Goal: Transaction & Acquisition: Purchase product/service

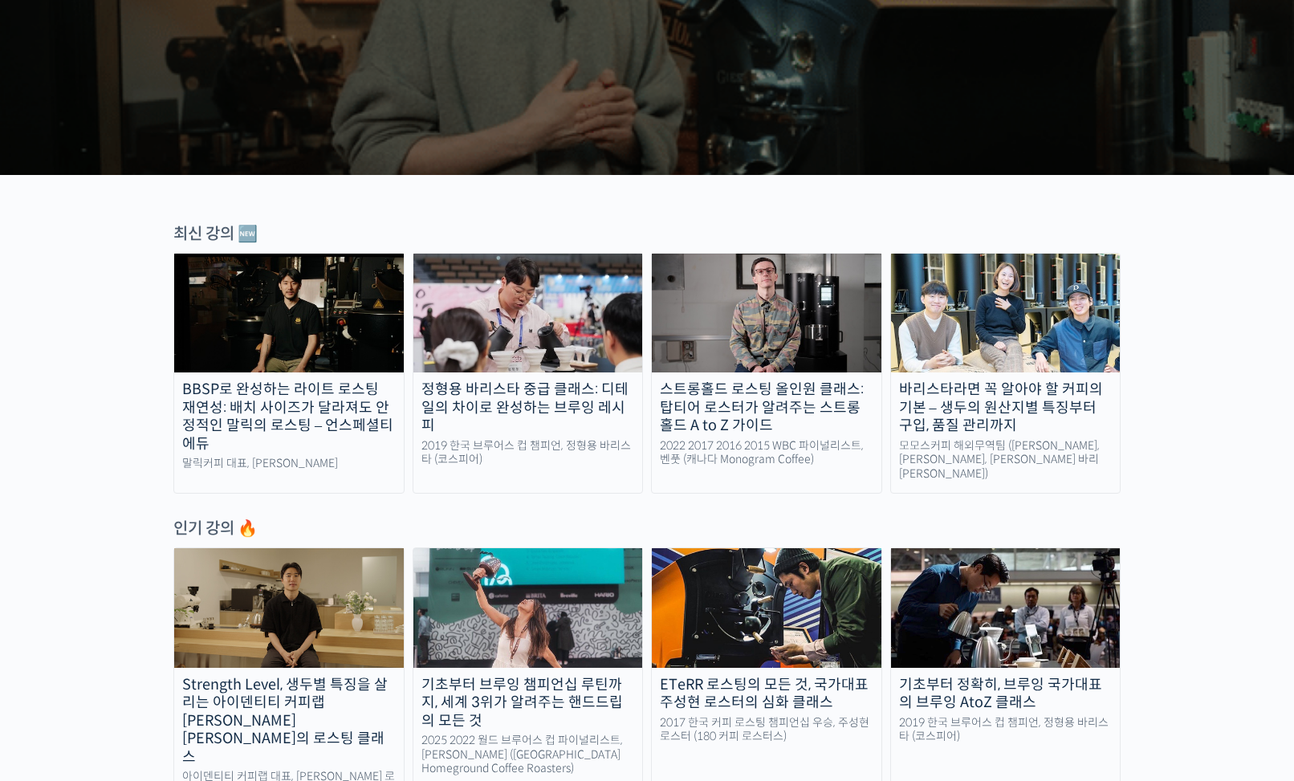
scroll to position [368, 0]
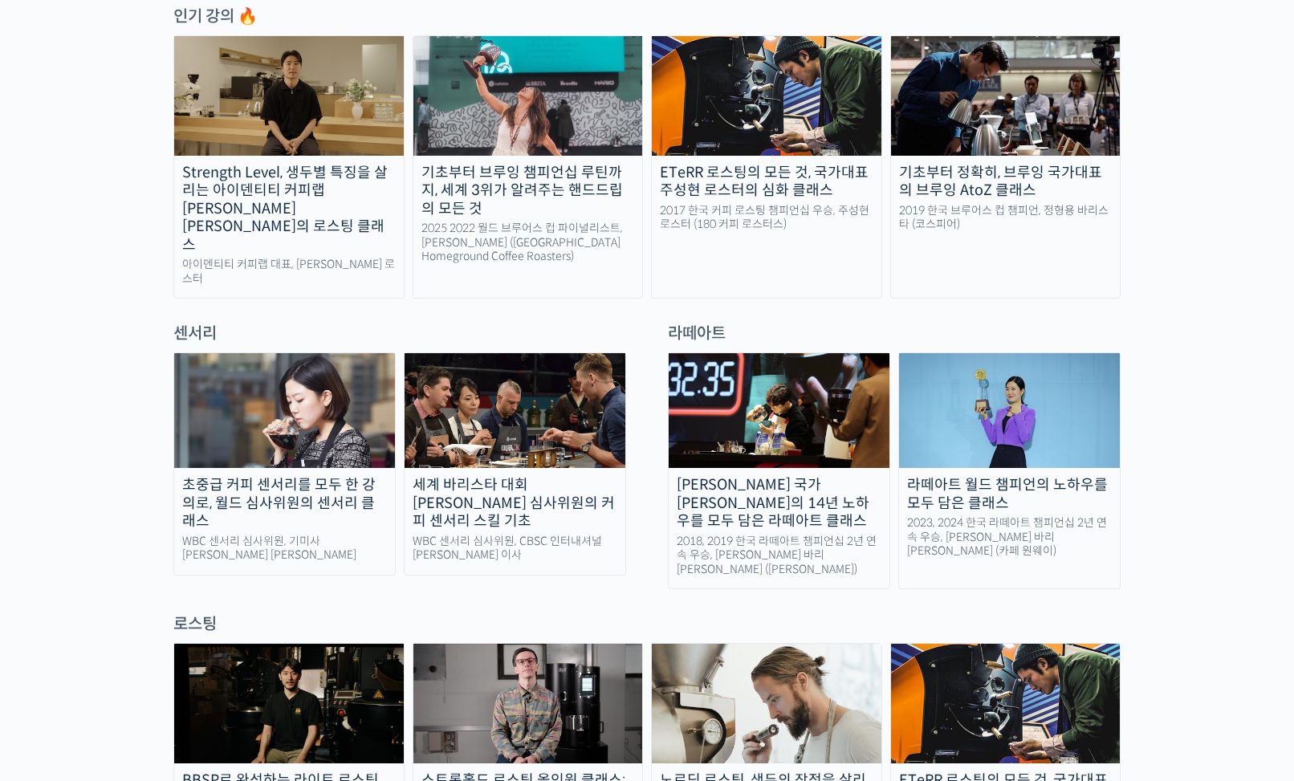
scroll to position [879, 0]
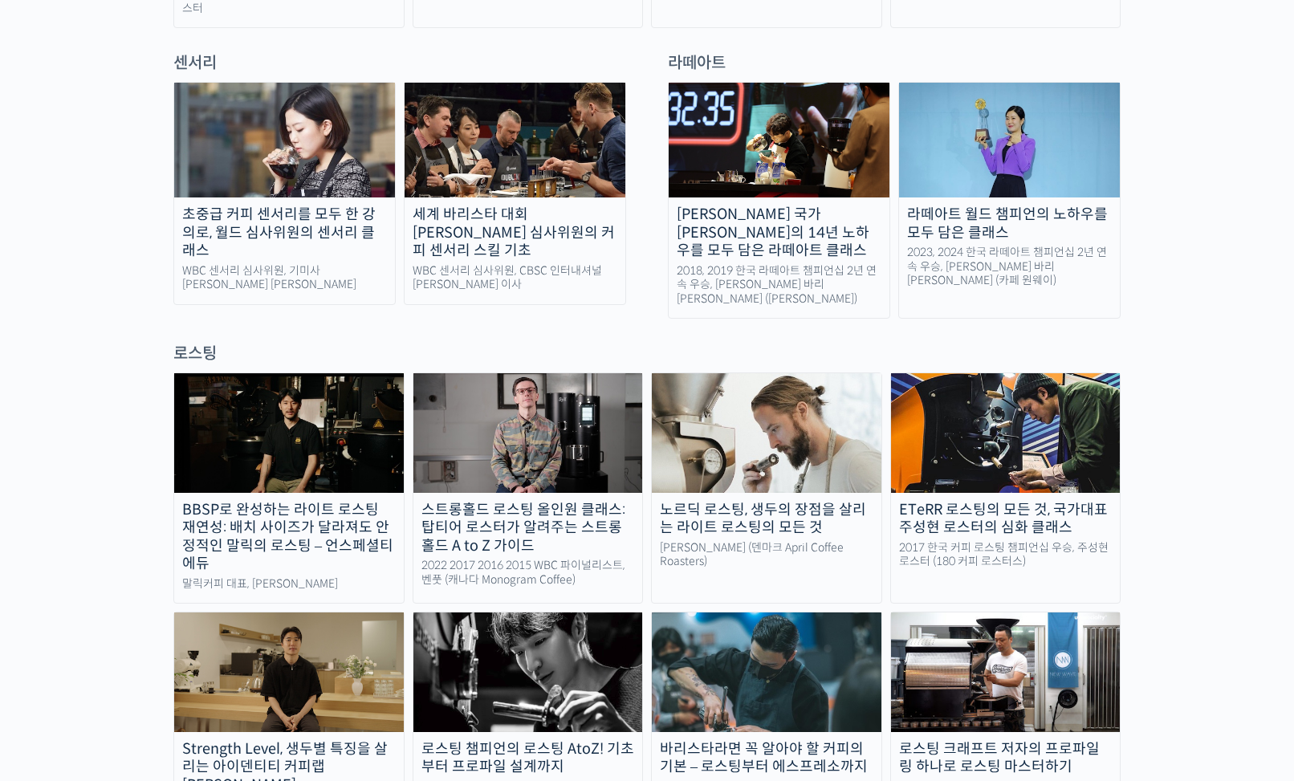
scroll to position [1150, 0]
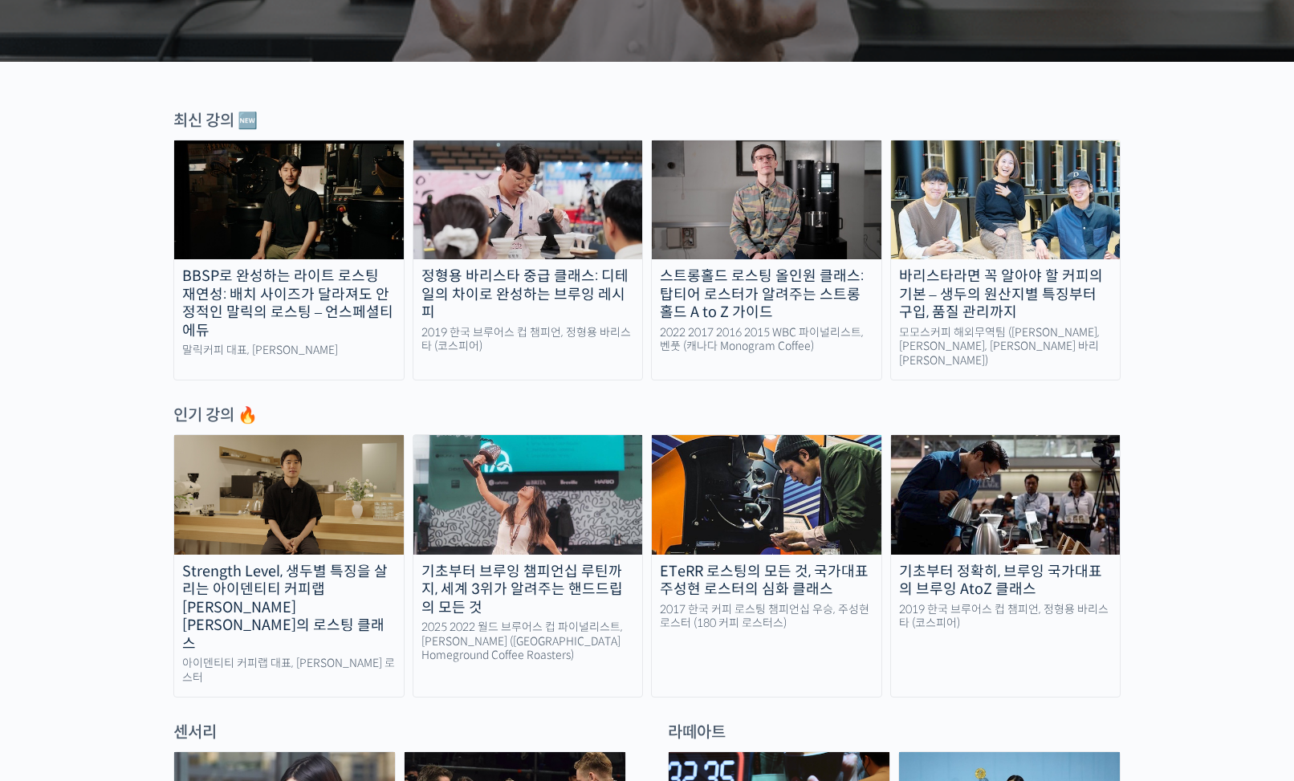
scroll to position [456, 0]
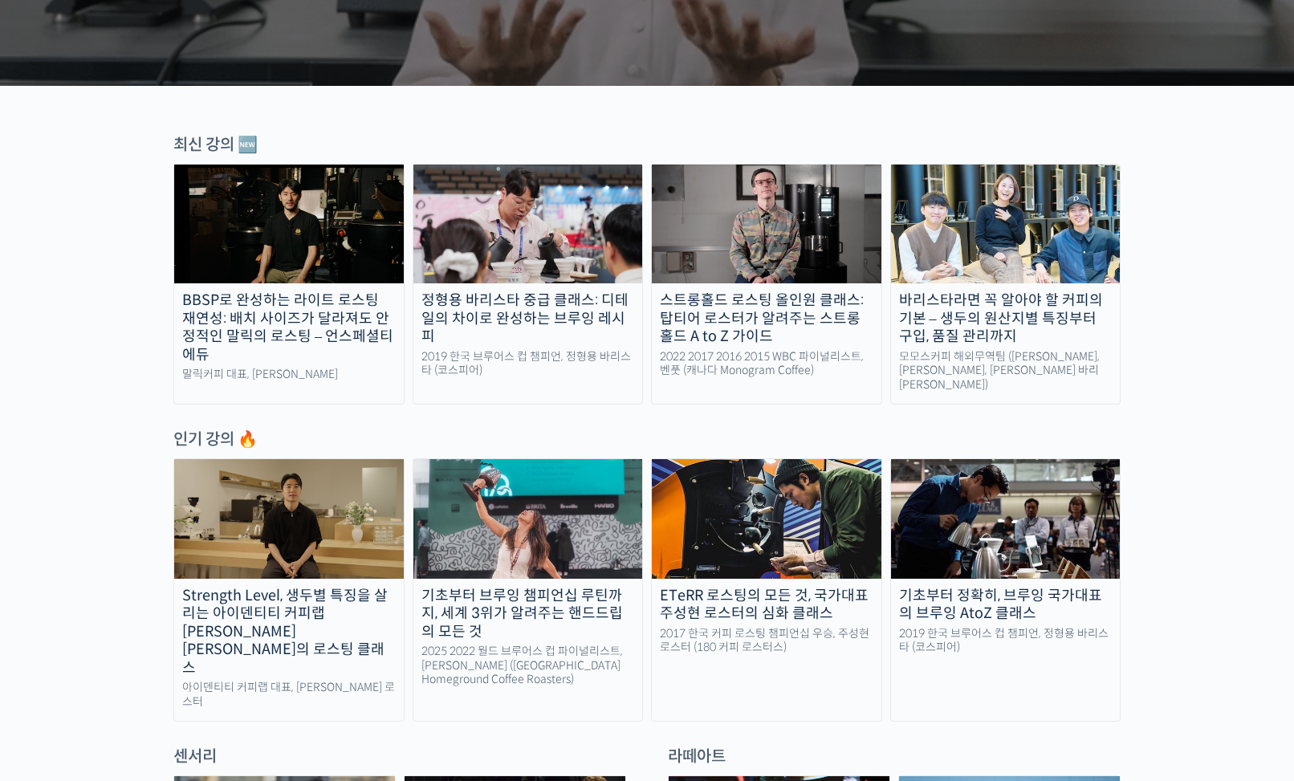
click at [597, 238] on img at bounding box center [528, 224] width 230 height 119
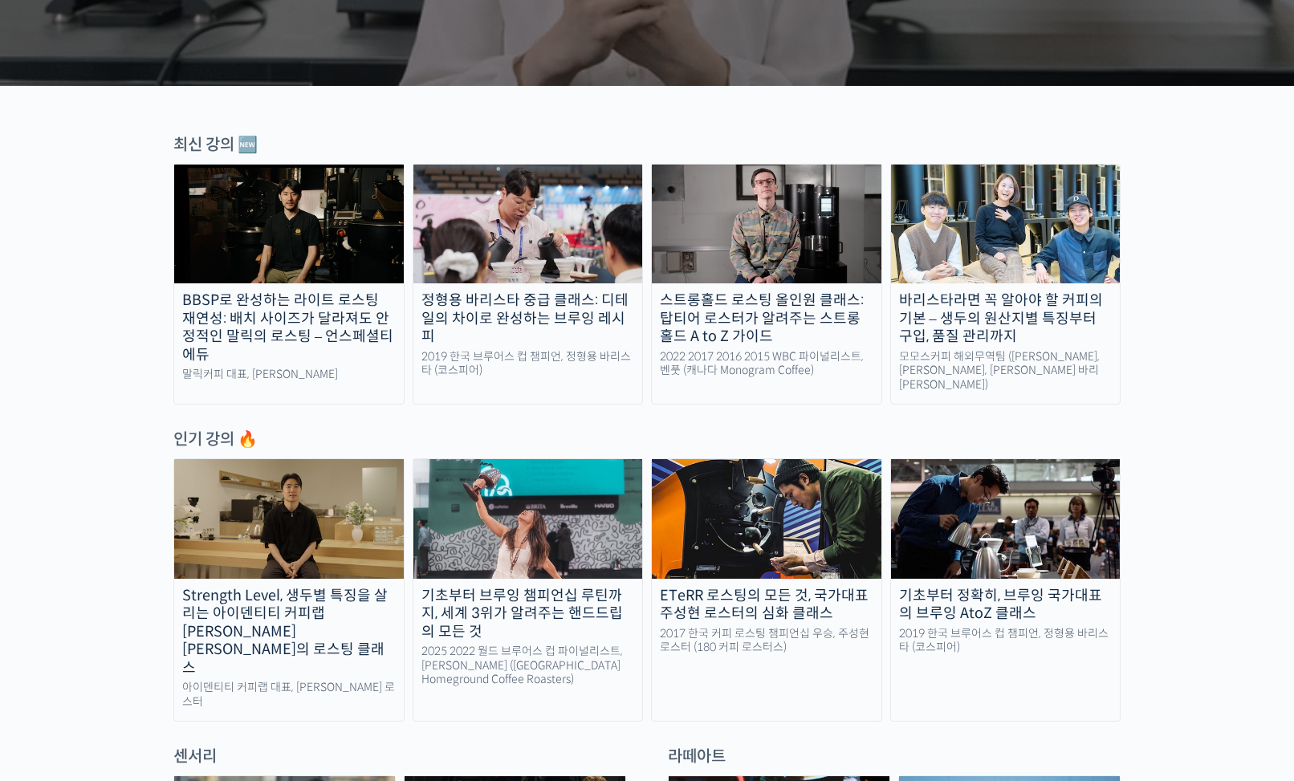
click at [251, 303] on div "BBSP로 완성하는 라이트 로스팅 재연성: 배치 사이즈가 달라져도 안정적인 말릭의 로스팅 – 언스페셜티 에듀" at bounding box center [289, 327] width 230 height 72
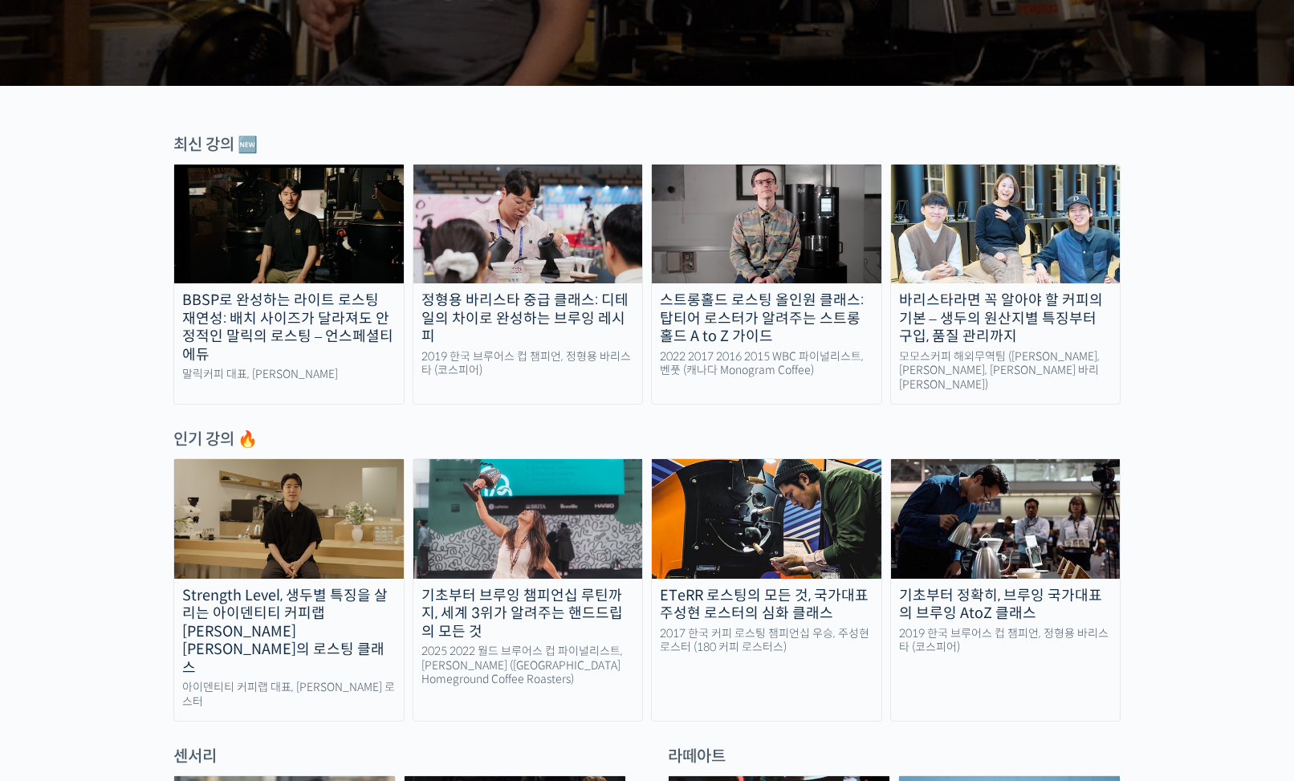
click at [706, 324] on div "스트롱홀드 로스팅 올인원 클래스: 탑티어 로스터가 알려주는 스트롱홀드 A to Z 가이드" at bounding box center [767, 318] width 230 height 55
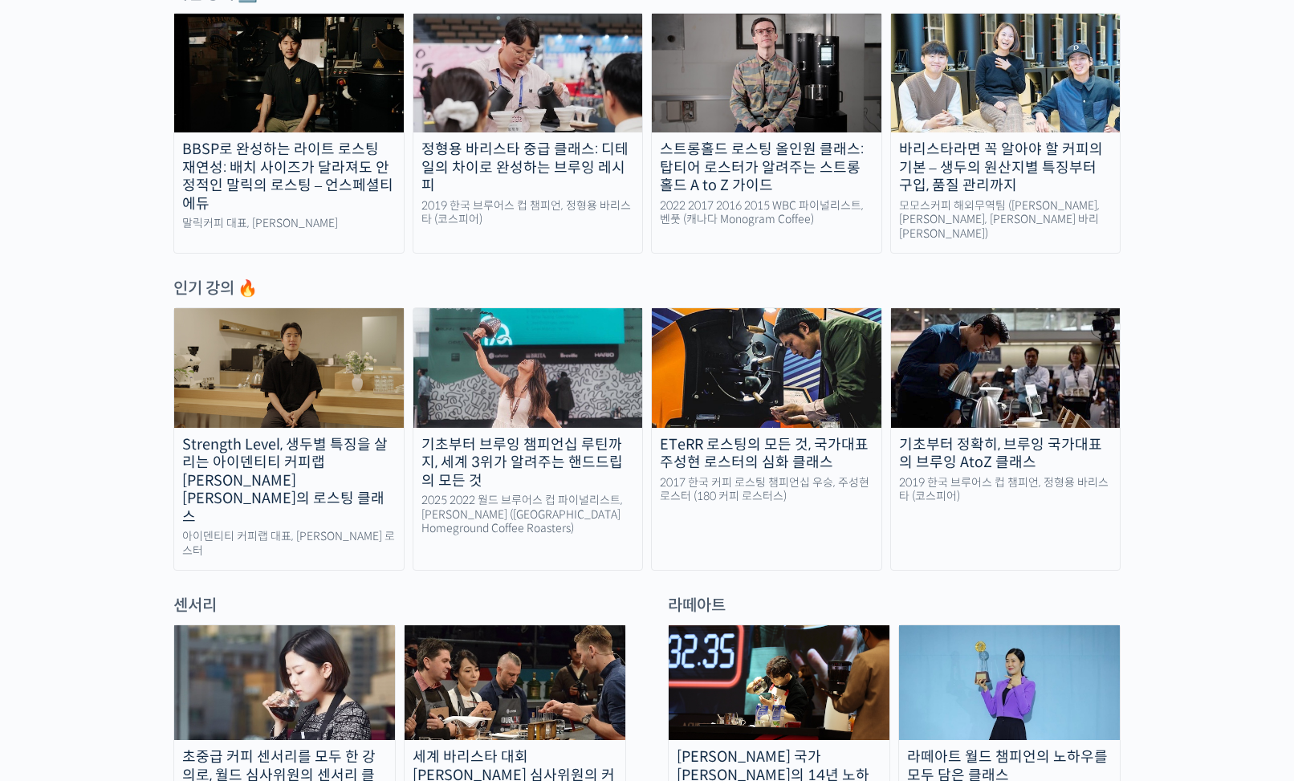
scroll to position [396, 0]
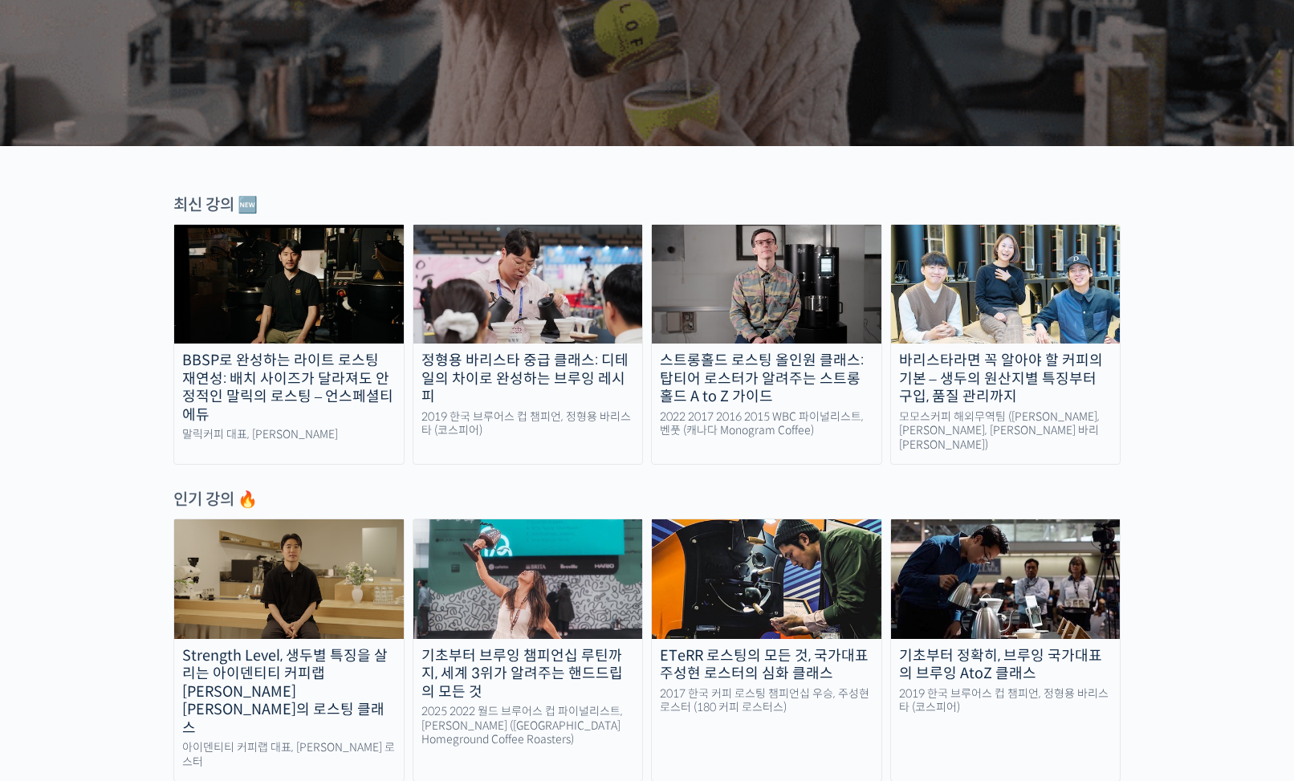
click at [495, 255] on img at bounding box center [528, 284] width 230 height 119
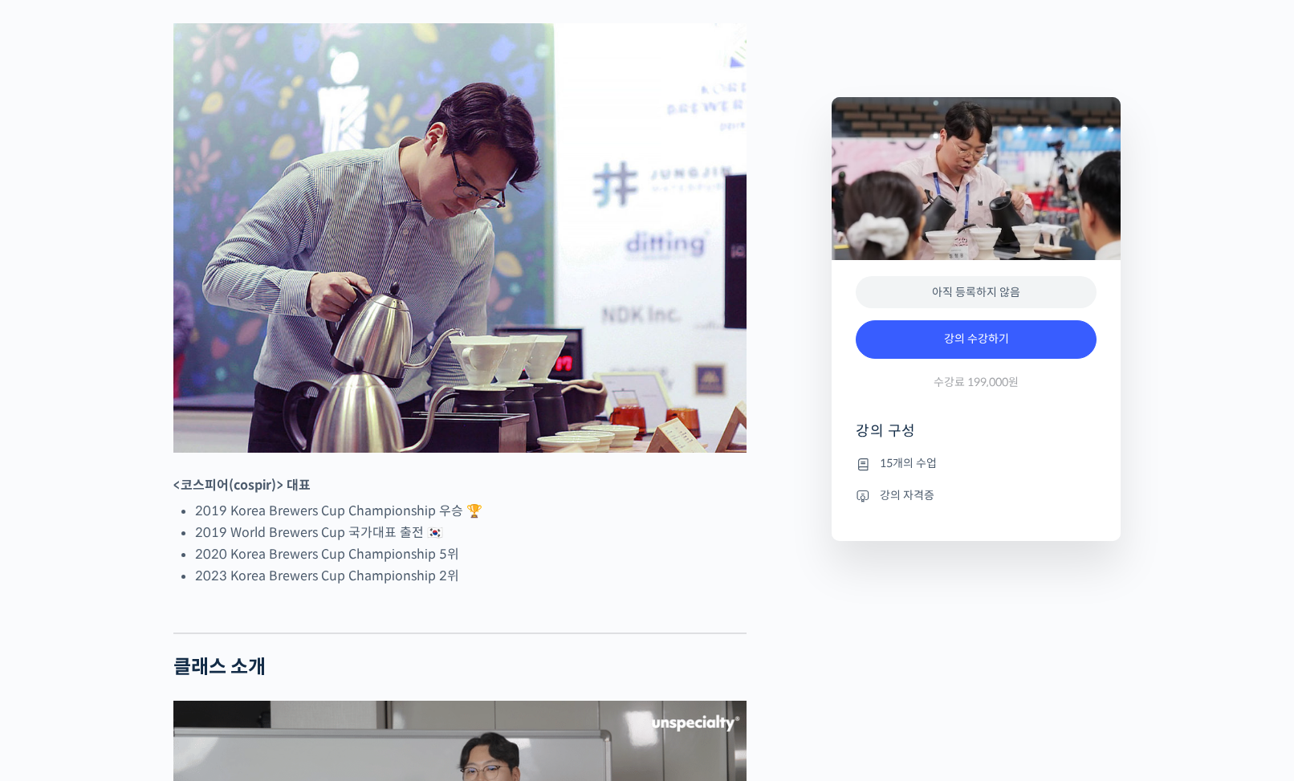
scroll to position [687, 0]
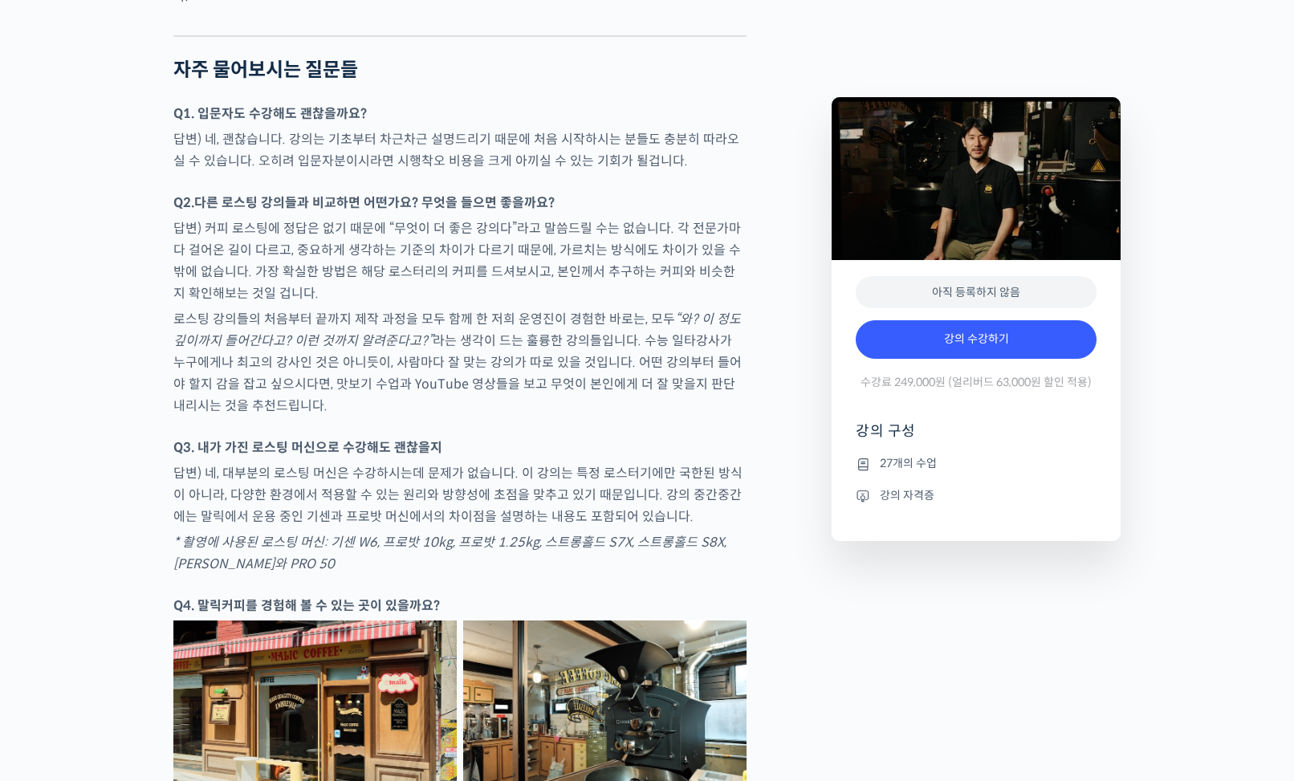
scroll to position [5181, 0]
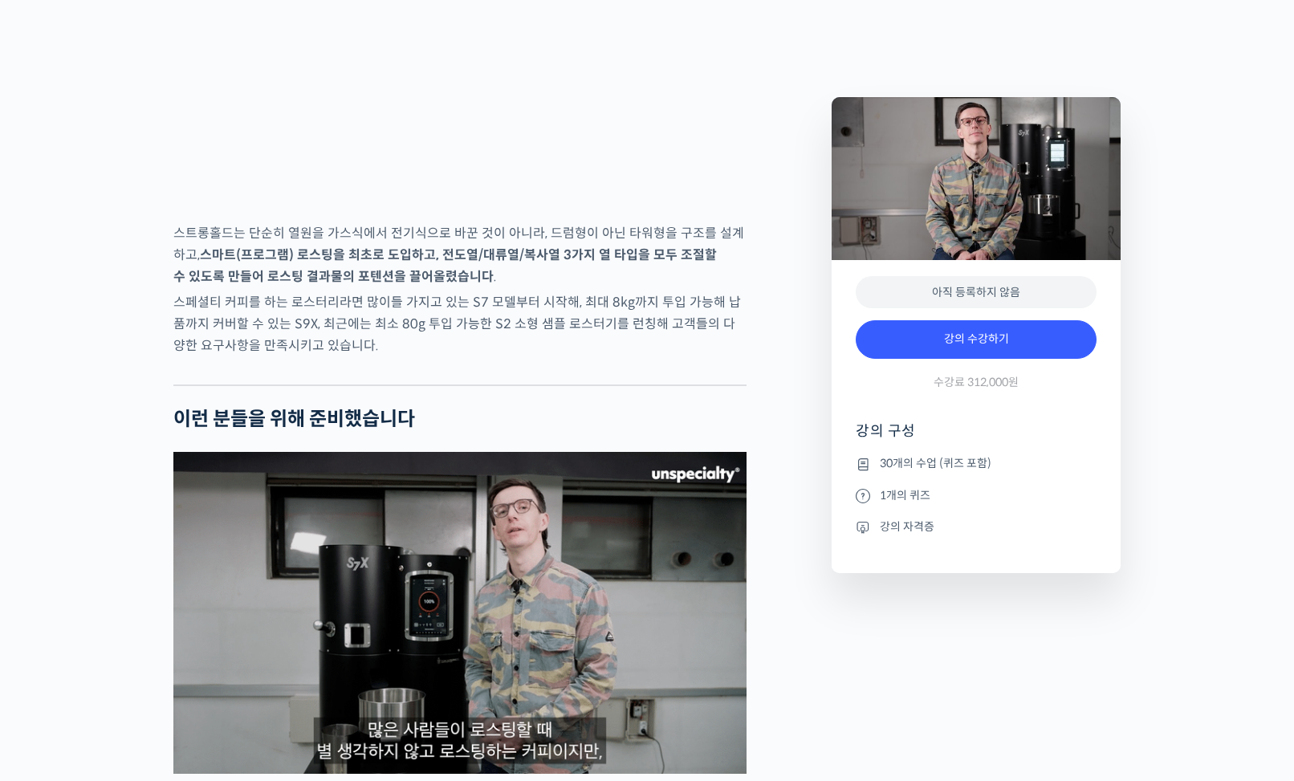
scroll to position [2952, 0]
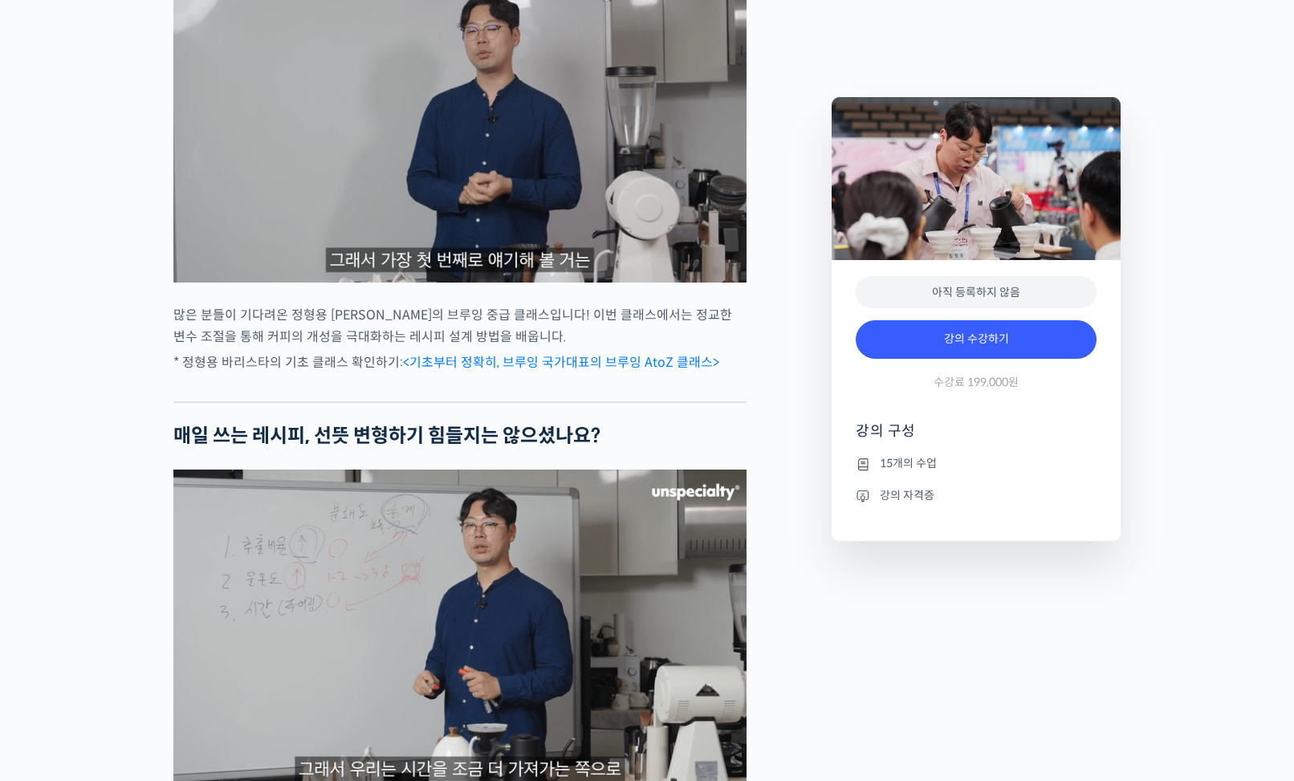
scroll to position [1501, 0]
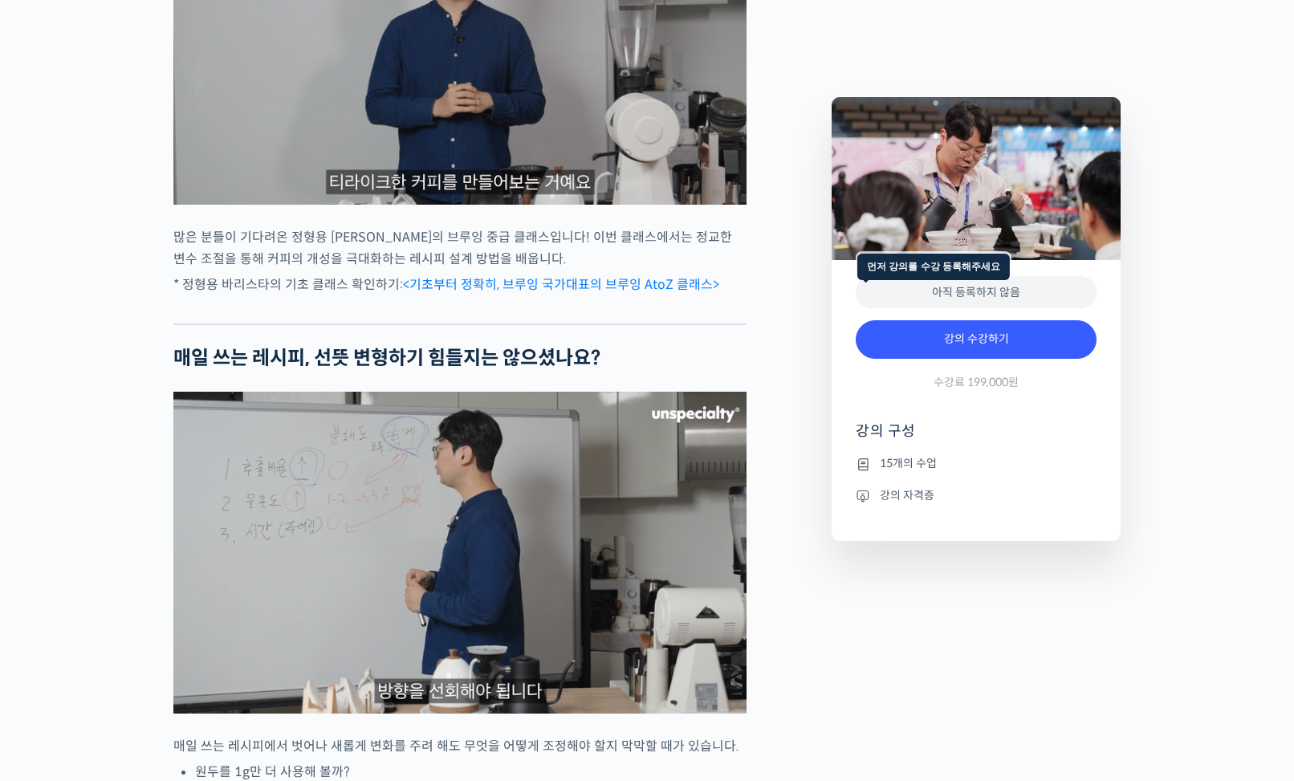
click at [893, 301] on div "아직 등록하지 않음" at bounding box center [976, 292] width 241 height 33
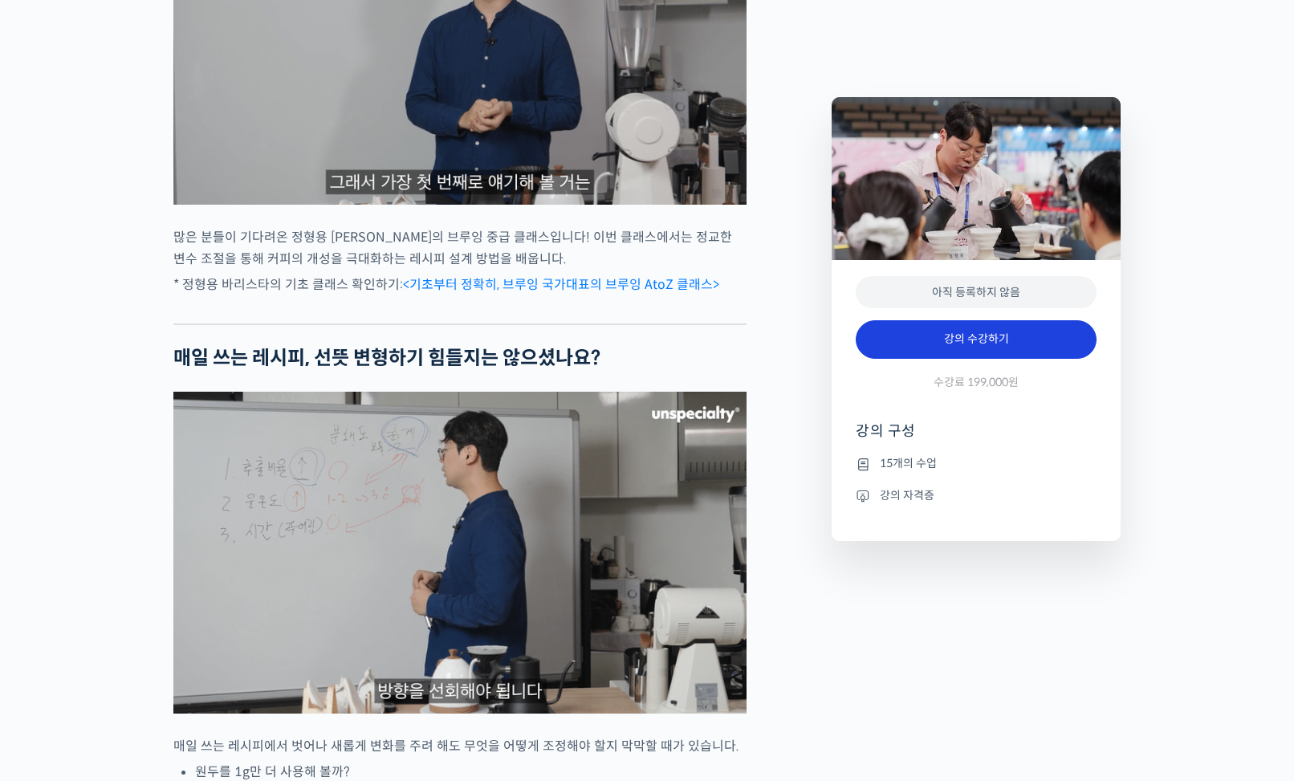
click at [894, 321] on link "강의 수강하기" at bounding box center [976, 339] width 241 height 39
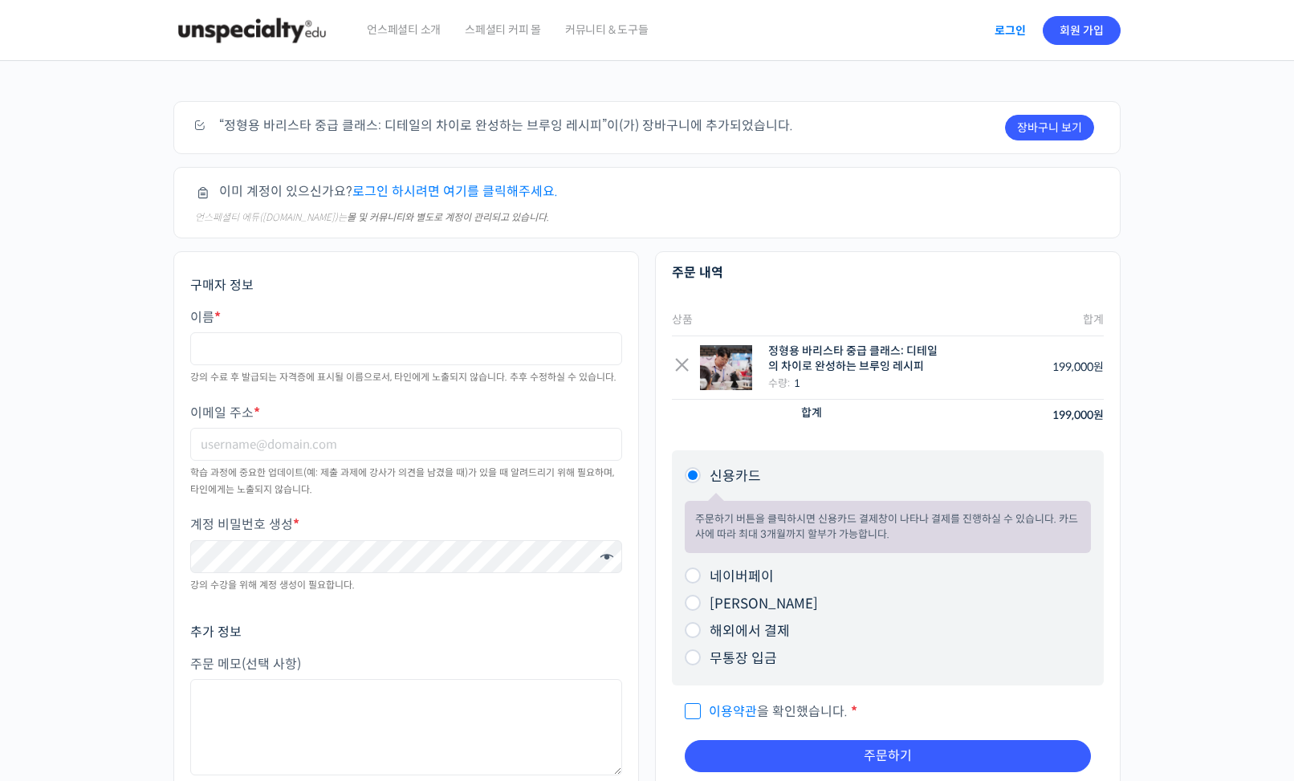
click at [1019, 45] on link "로그인" at bounding box center [1010, 30] width 51 height 37
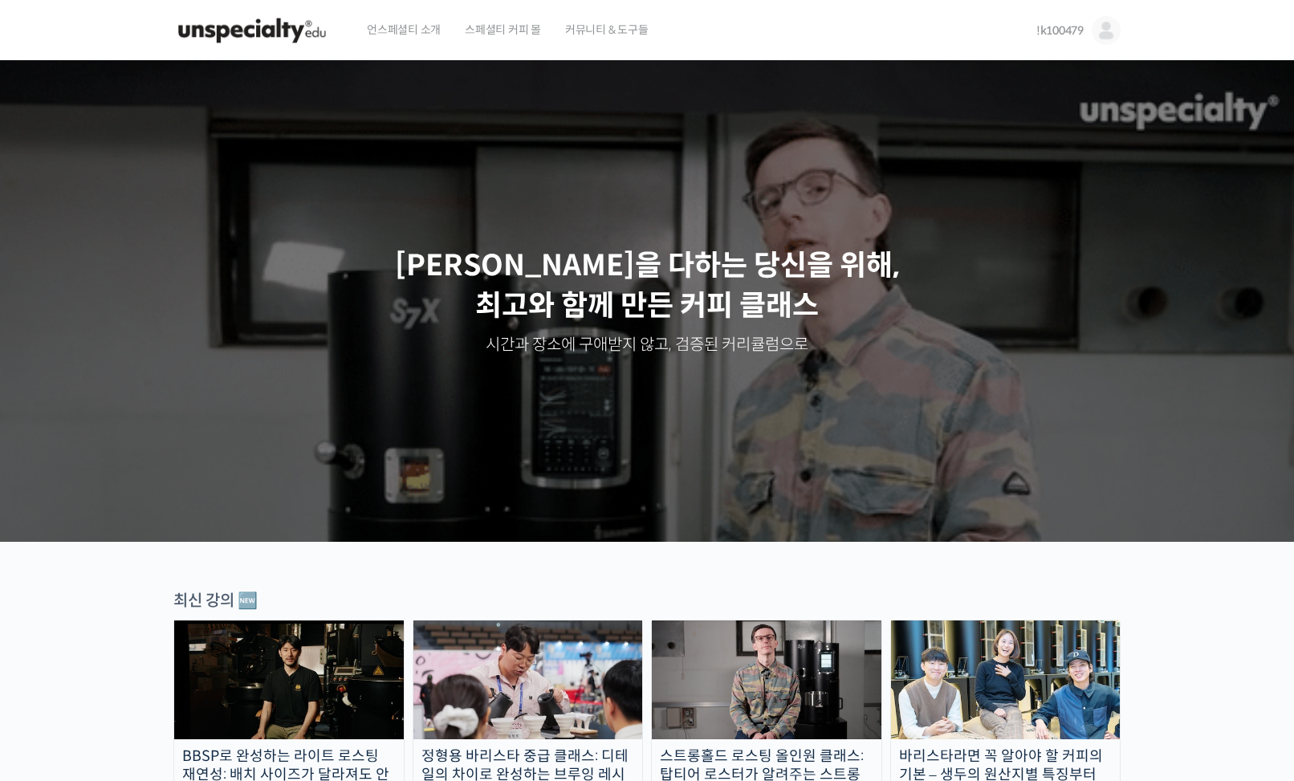
click at [1061, 28] on span "!k100479" at bounding box center [1059, 30] width 47 height 14
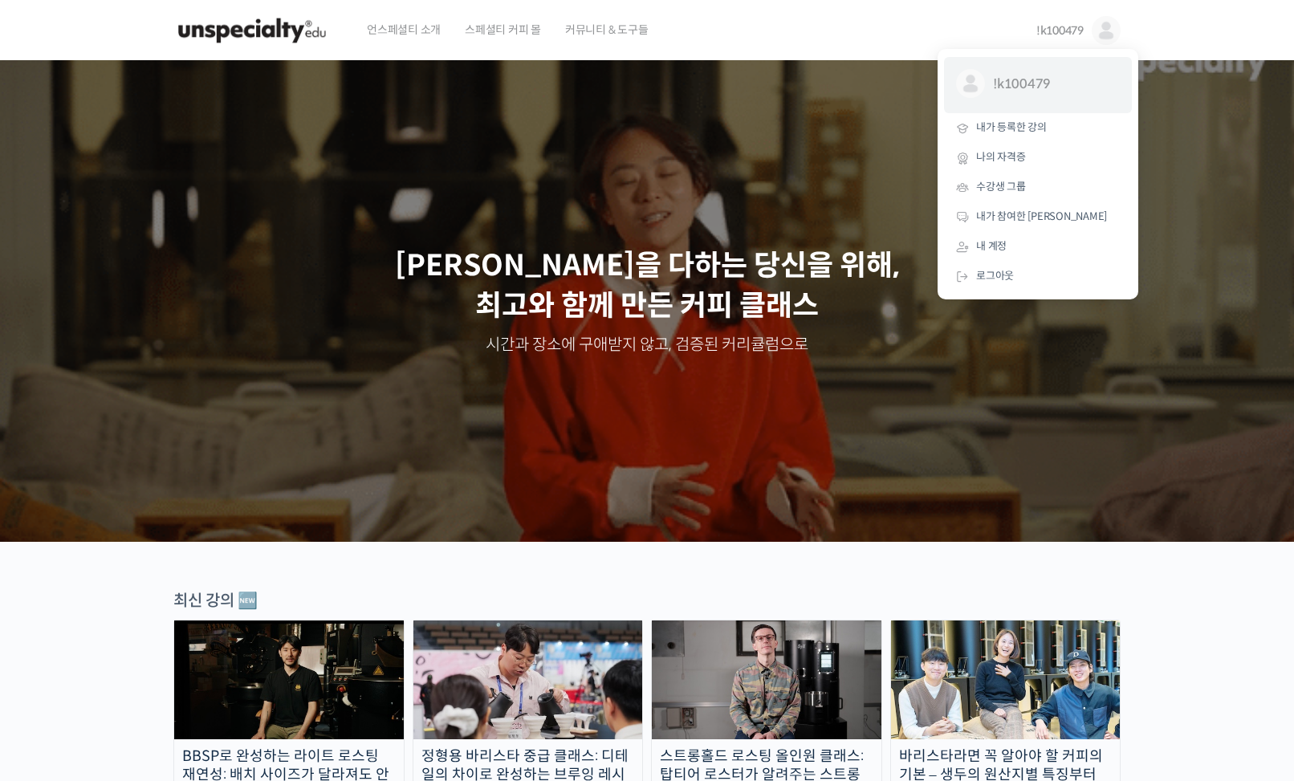
click at [1044, 79] on span "!k100479" at bounding box center [1052, 84] width 119 height 31
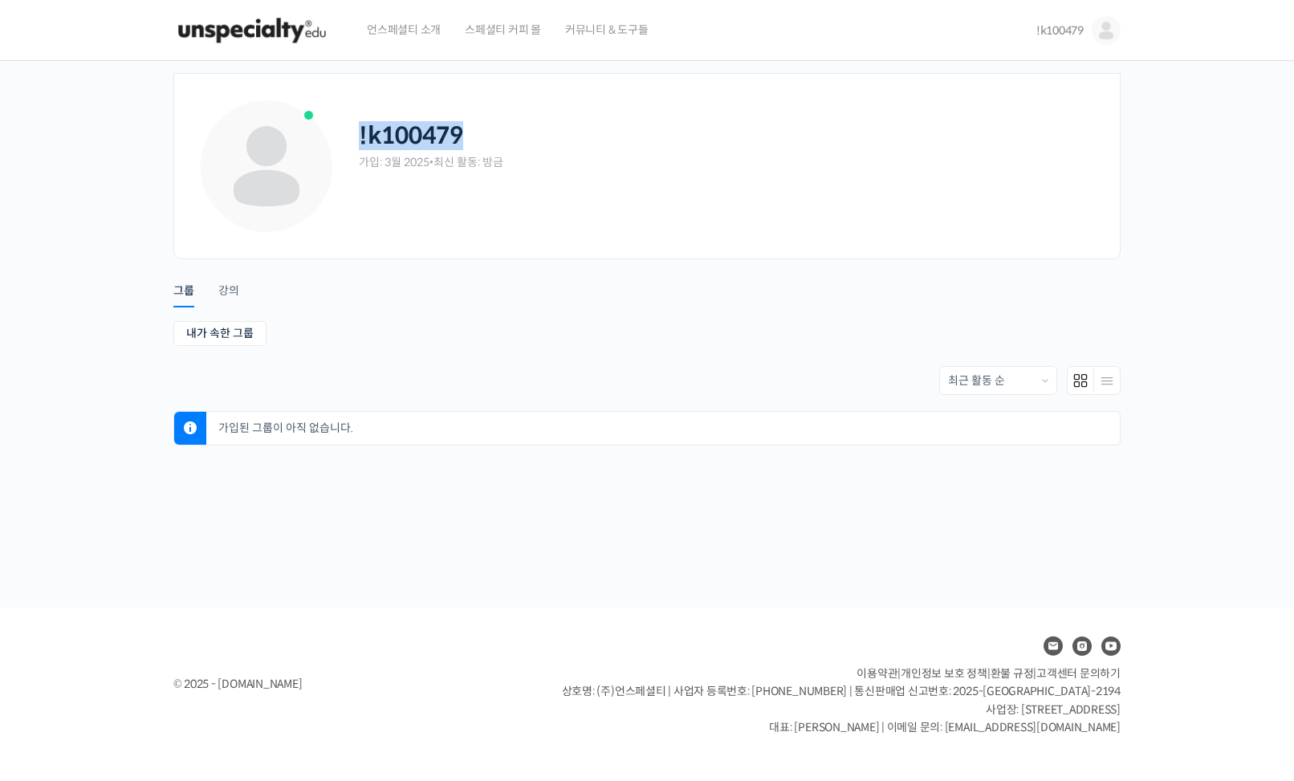
drag, startPoint x: 380, startPoint y: 133, endPoint x: 549, endPoint y: 141, distance: 169.6
click at [549, 141] on div "!k100479" at bounding box center [727, 136] width 737 height 28
click at [1105, 29] on img at bounding box center [1106, 30] width 29 height 29
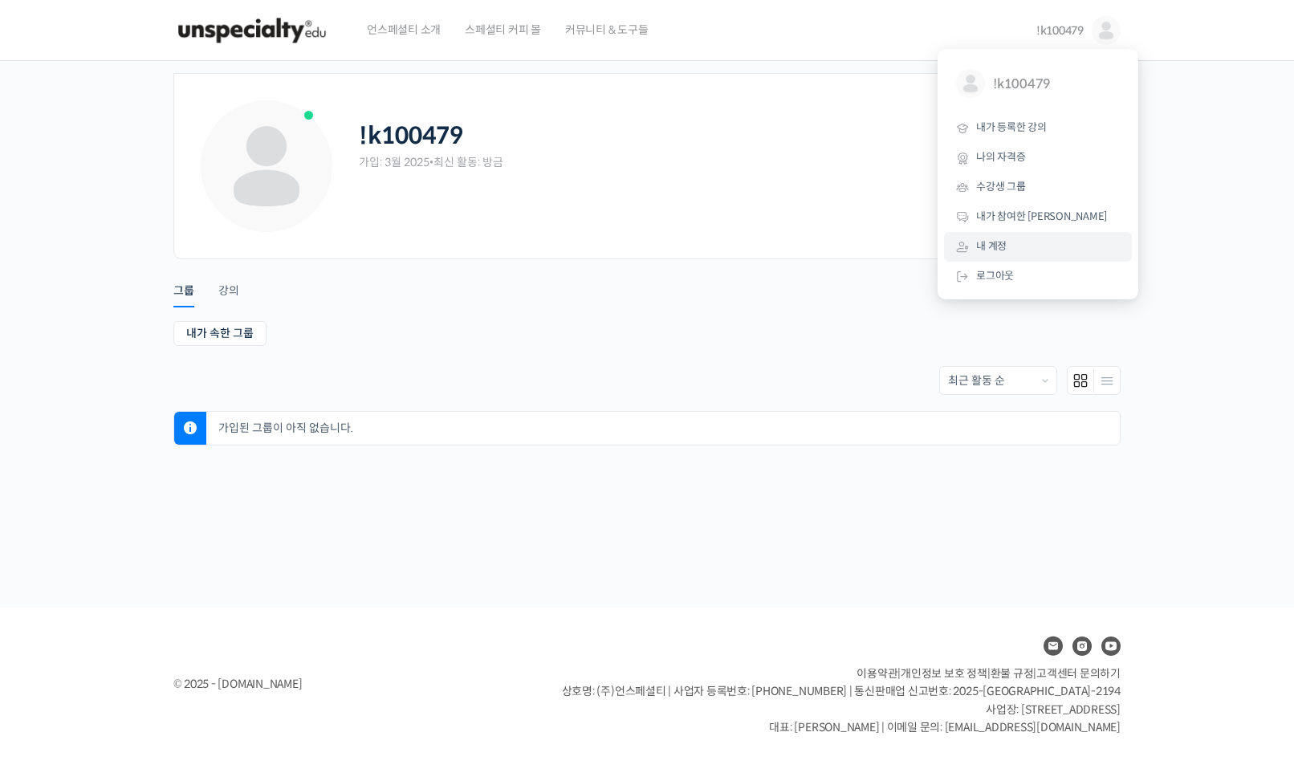
click at [1029, 244] on link "내 계정" at bounding box center [1038, 247] width 188 height 30
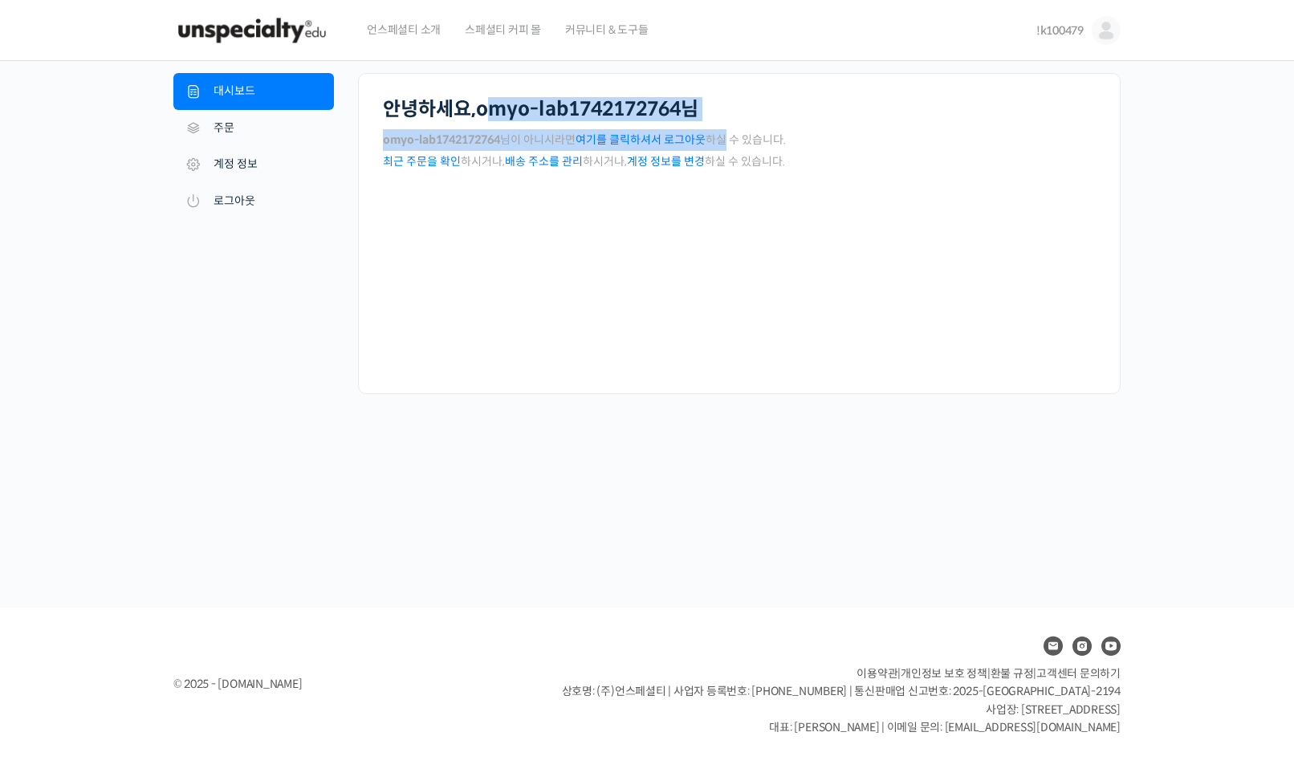
drag, startPoint x: 488, startPoint y: 108, endPoint x: 712, endPoint y: 131, distance: 225.2
click at [725, 136] on div "안녕하세요, omyo-lab1742172764 님 omyo-lab1742172764 님이 아니시라면 여기를 클릭하셔서 로그아웃 하실 수 있습니…" at bounding box center [739, 135] width 713 height 75
click at [712, 131] on p "omyo-lab1742172764 님이 아니시라면 여기를 클릭하셔서 로그아웃 하실 수 있습니다." at bounding box center [739, 140] width 713 height 22
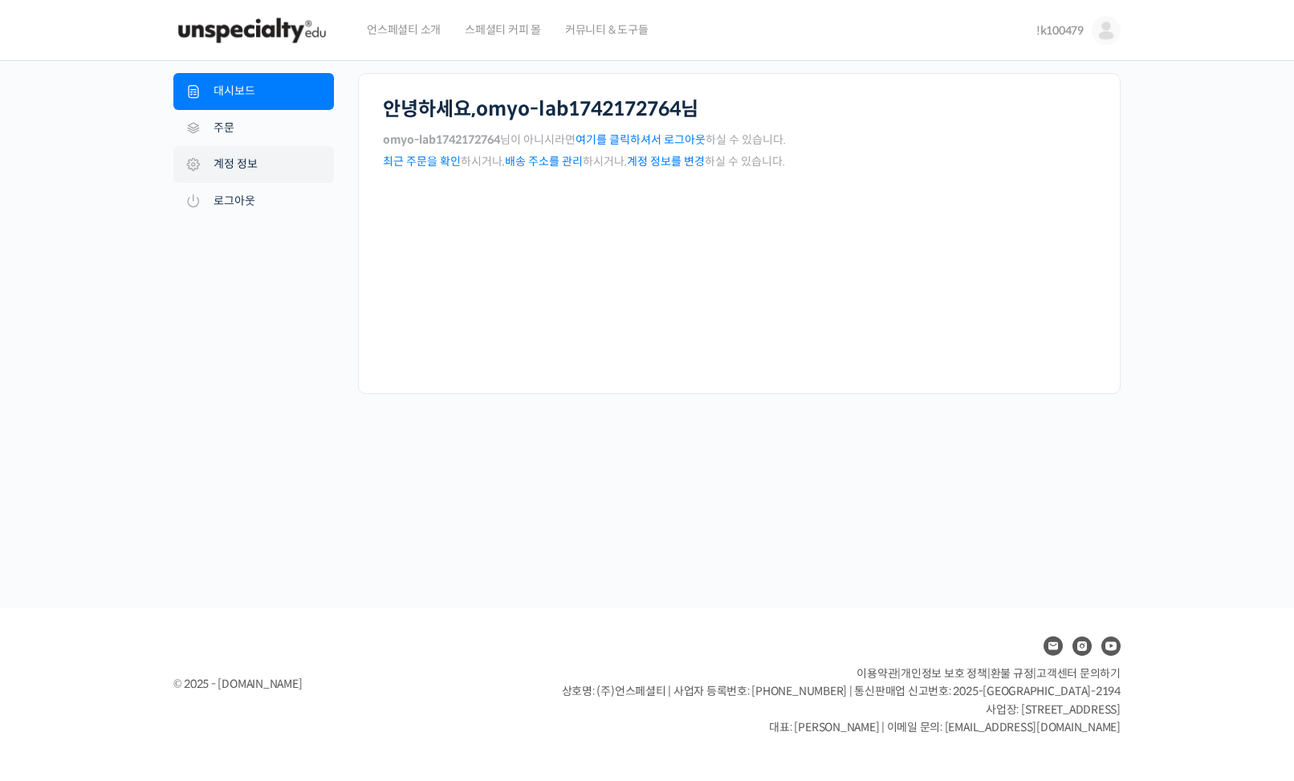
click at [243, 165] on link "계정 정보" at bounding box center [253, 164] width 161 height 37
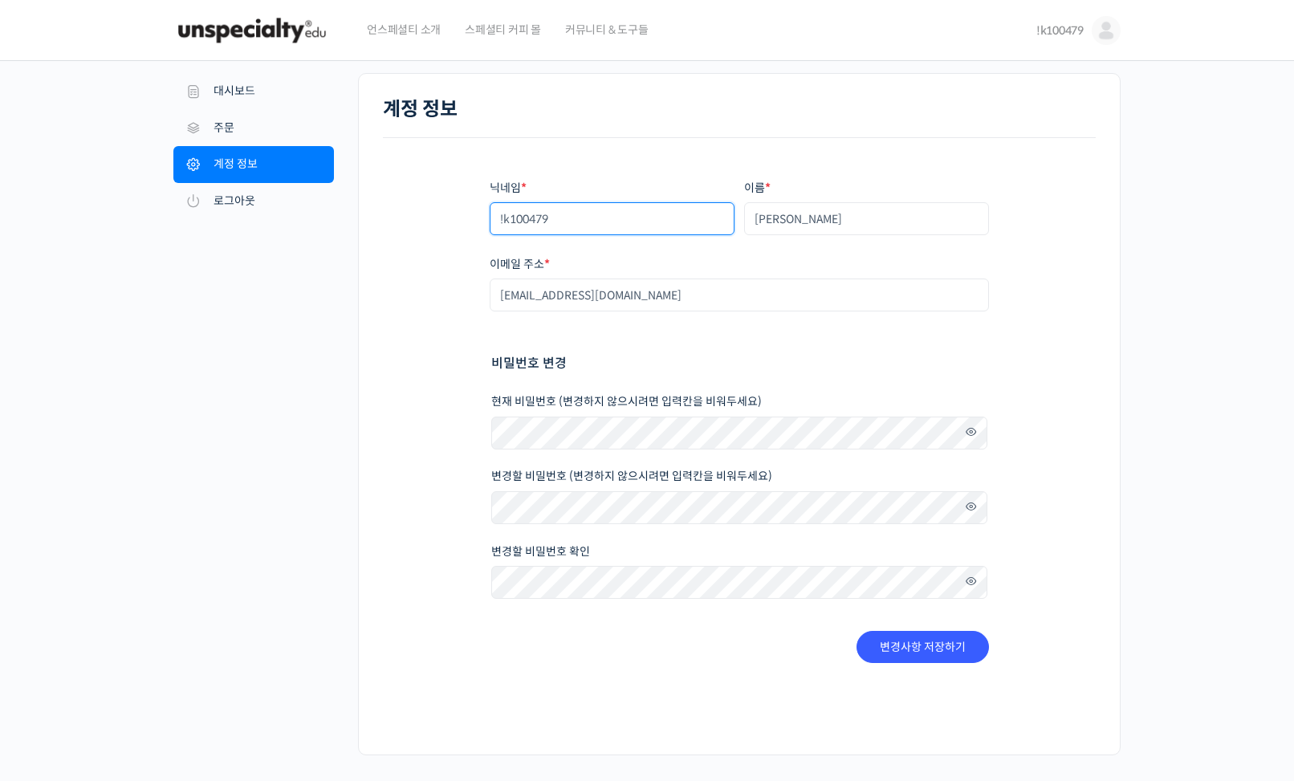
click at [613, 223] on input "!k100479" at bounding box center [612, 218] width 245 height 33
type input "!"
type input "o"
type input "광바리"
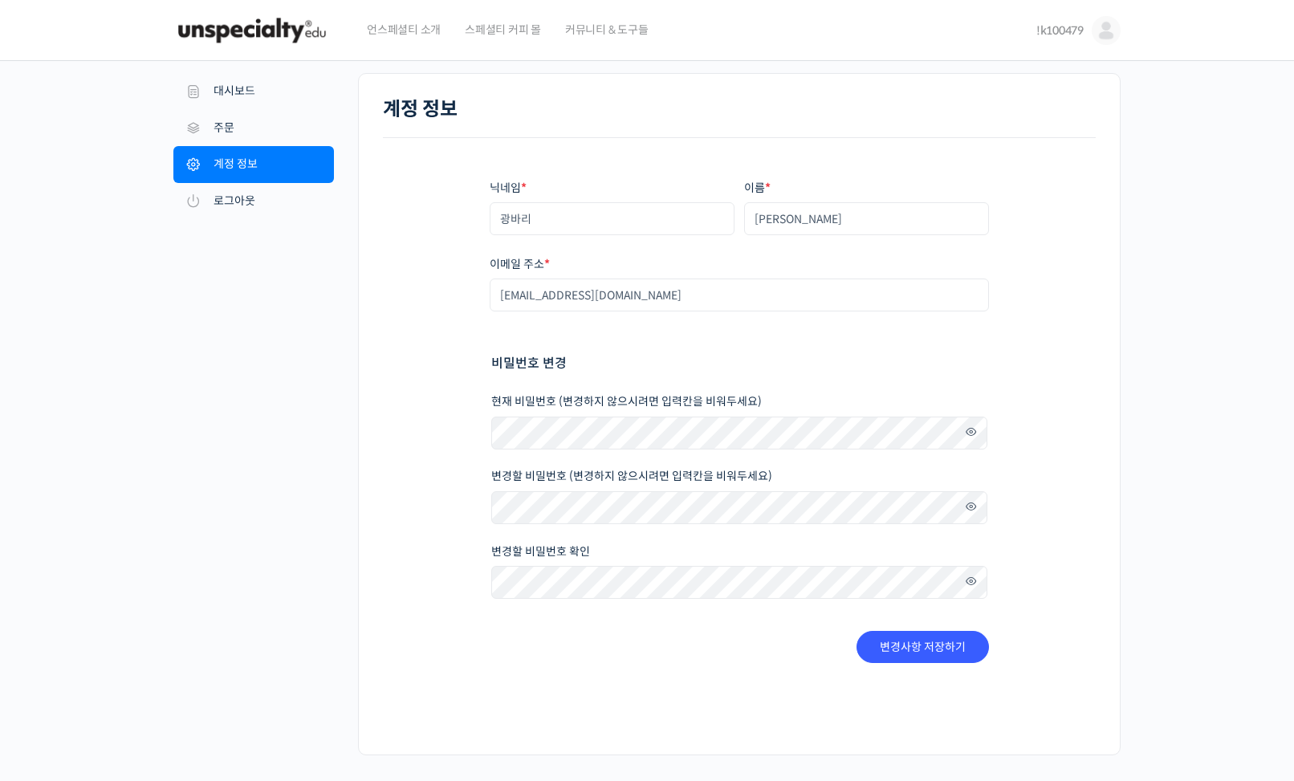
click at [385, 311] on div "닉네임 * 광바리 이름 * [PERSON_NAME] 표시되는 이름 * 광바리 계정과 리뷰 영역에서 표시되는 이름입니다. 이메일 주소 * [EM…" at bounding box center [739, 421] width 713 height 567
click at [942, 646] on button "변경사항 저장하기" at bounding box center [923, 647] width 132 height 32
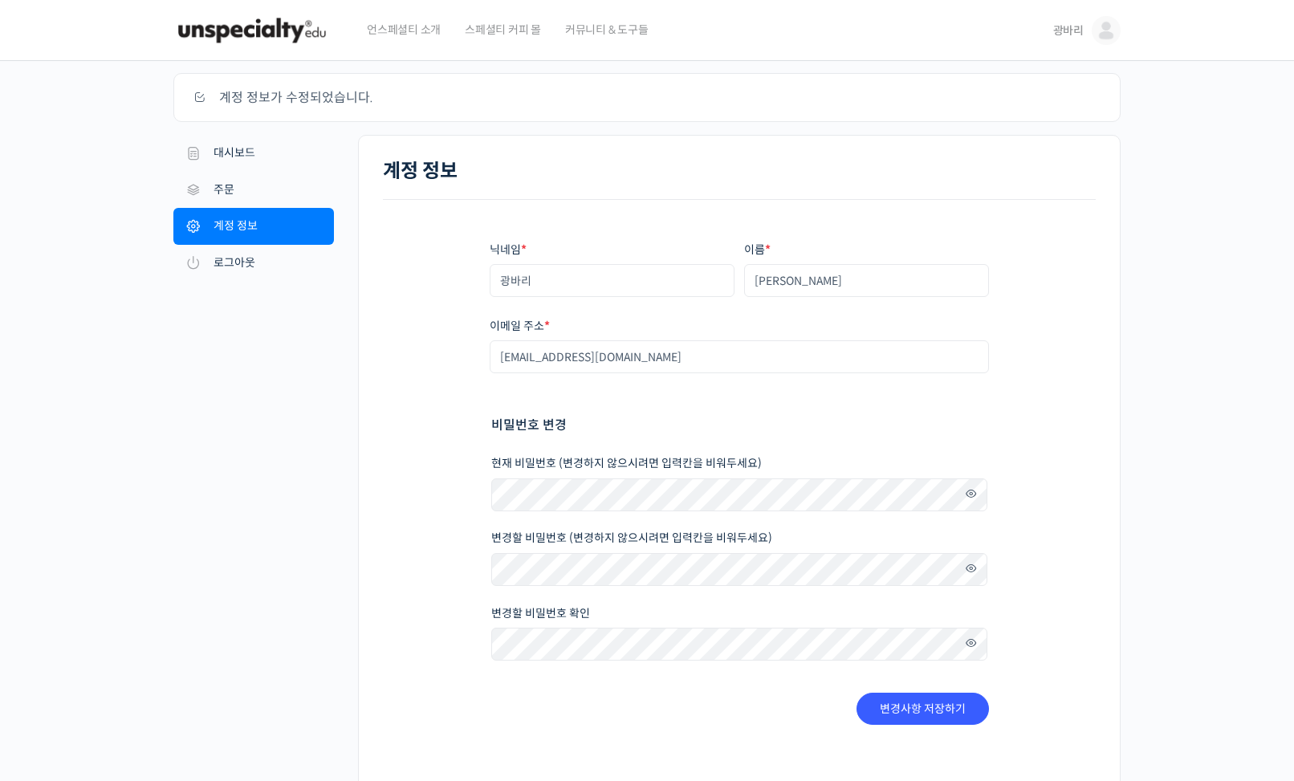
click at [497, 28] on span "스페셜티 커피 몰" at bounding box center [503, 29] width 76 height 61
click at [284, 46] on img at bounding box center [251, 30] width 157 height 48
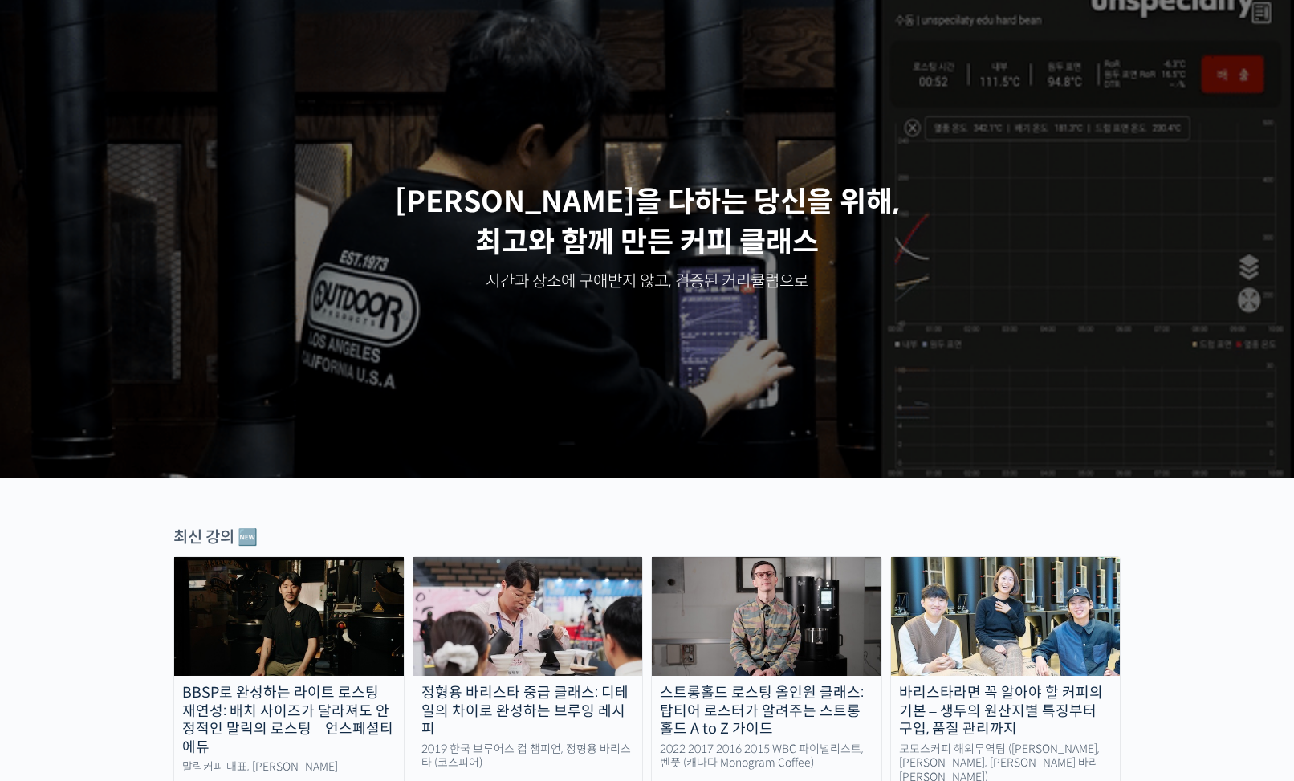
scroll to position [123, 0]
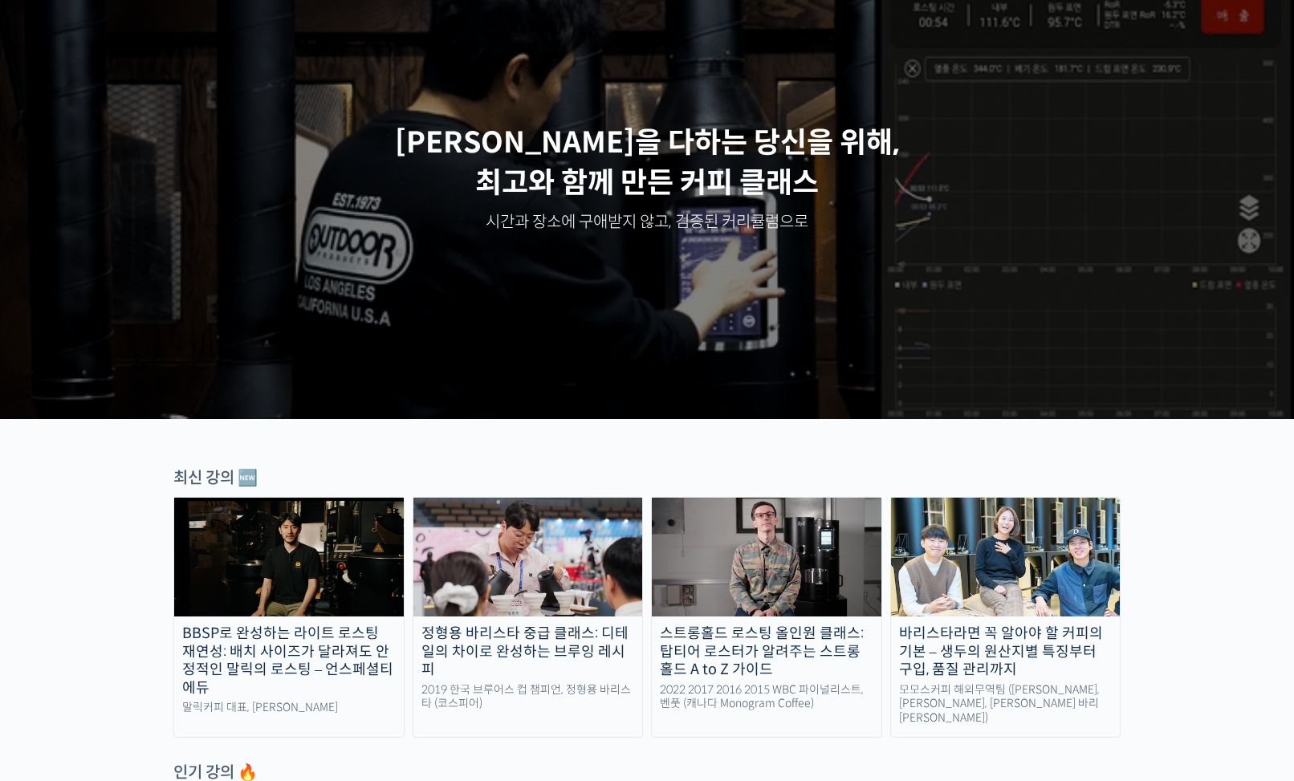
click at [523, 524] on img at bounding box center [528, 557] width 230 height 119
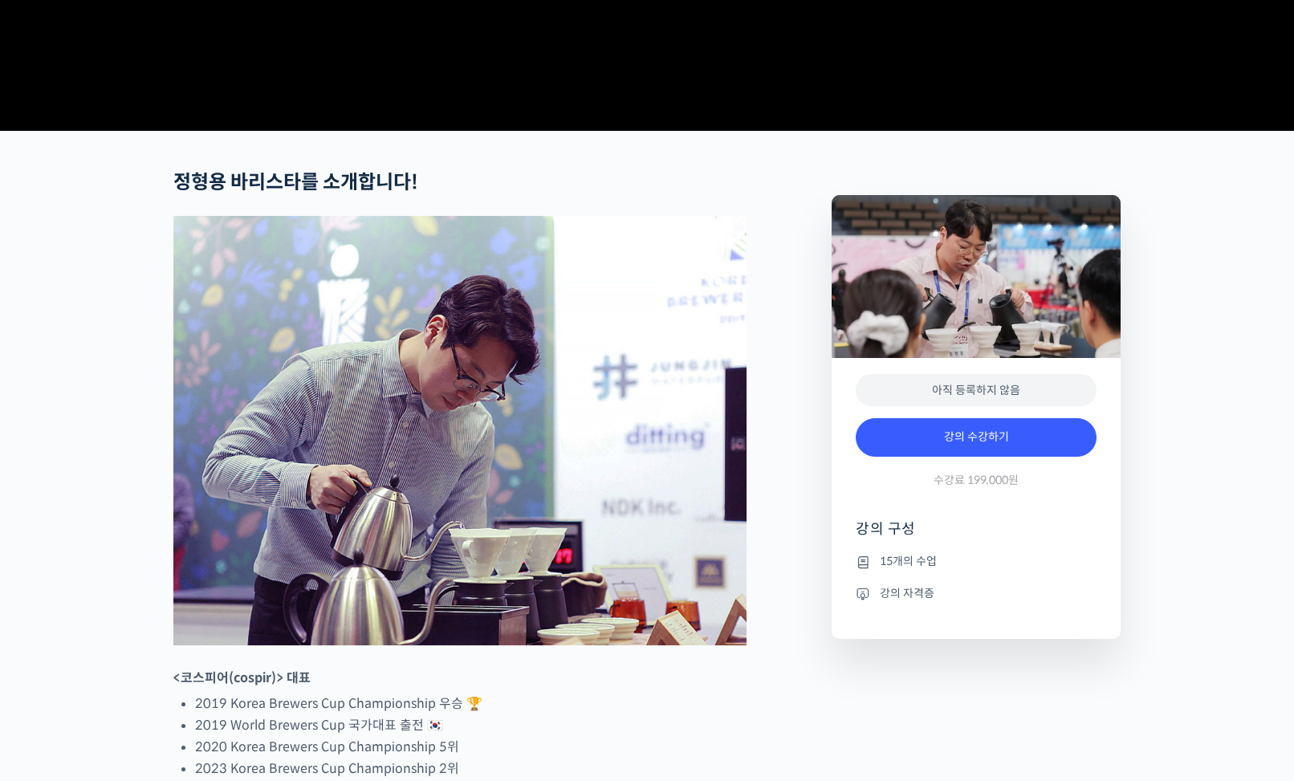
scroll to position [517, 0]
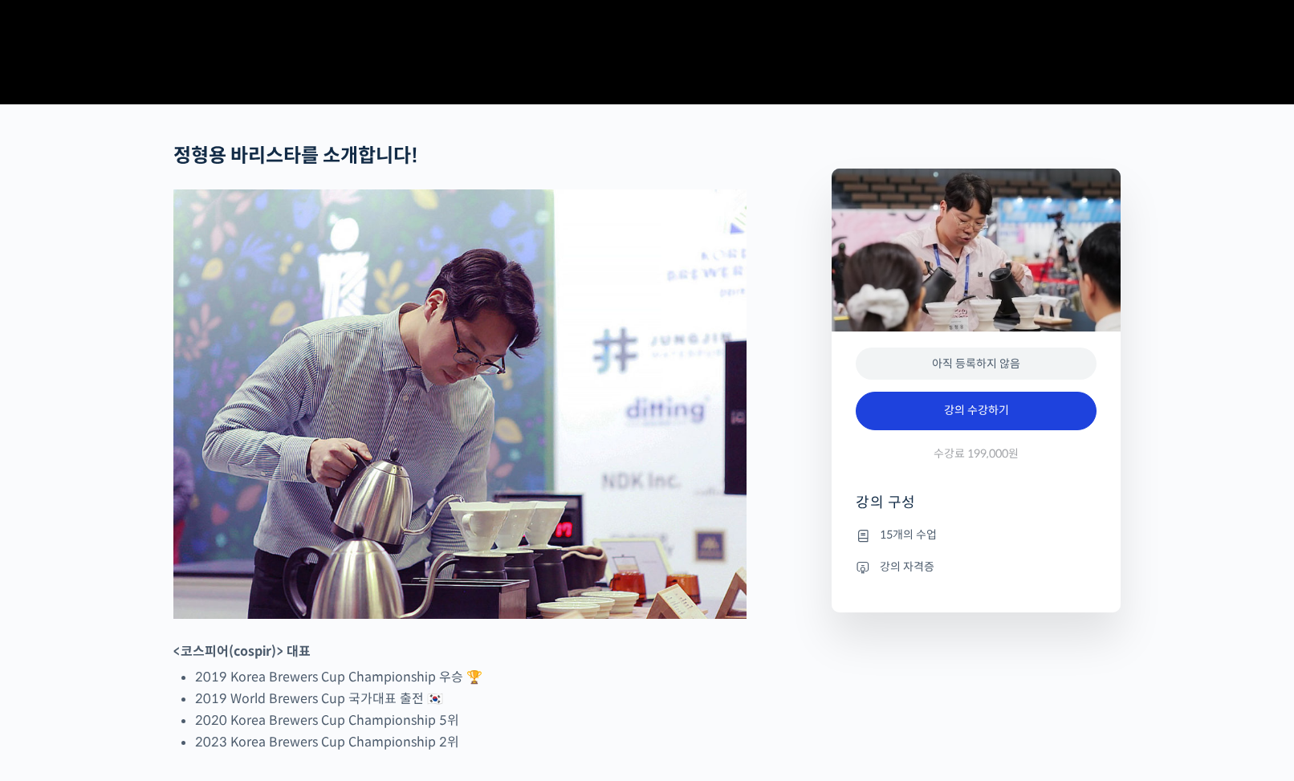
click at [917, 430] on link "강의 수강하기" at bounding box center [976, 411] width 241 height 39
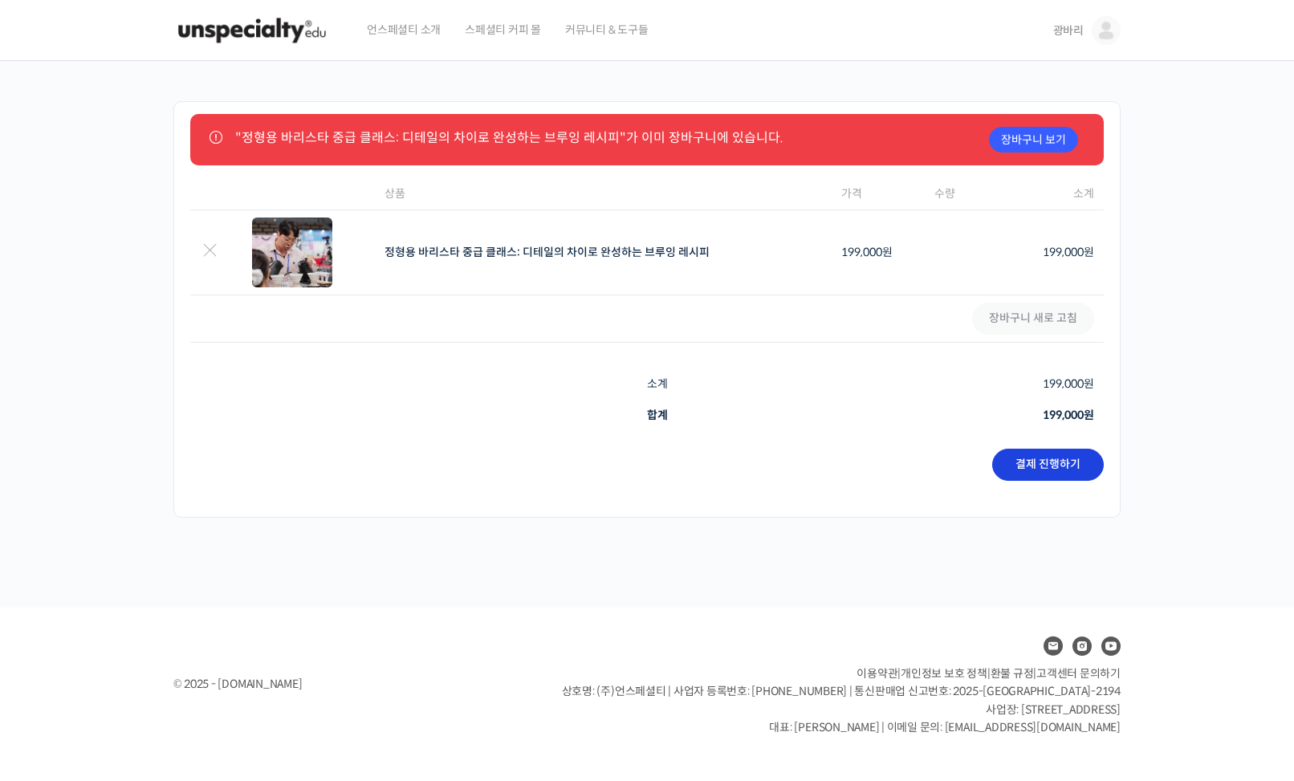
click at [1022, 461] on link "결제 진행하기" at bounding box center [1048, 465] width 112 height 32
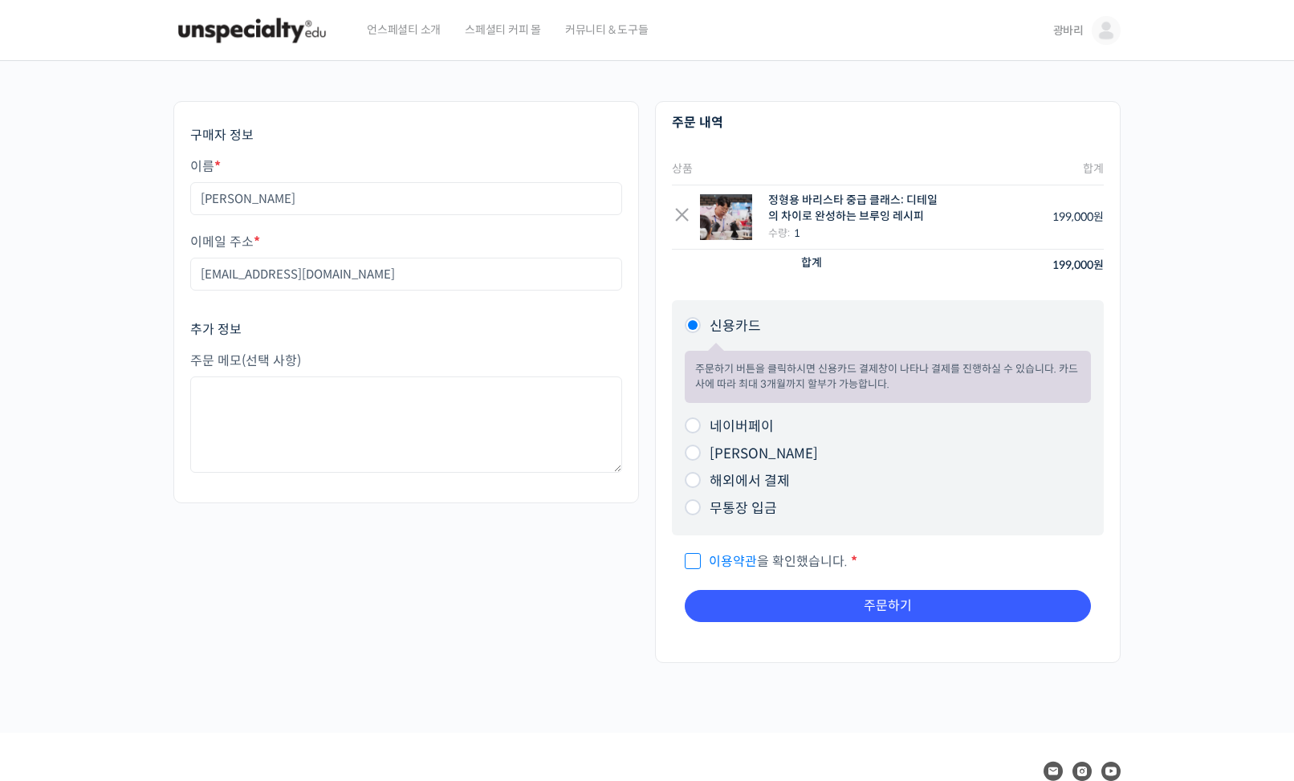
click at [695, 417] on input "네이버페이" at bounding box center [693, 425] width 16 height 16
radio input "true"
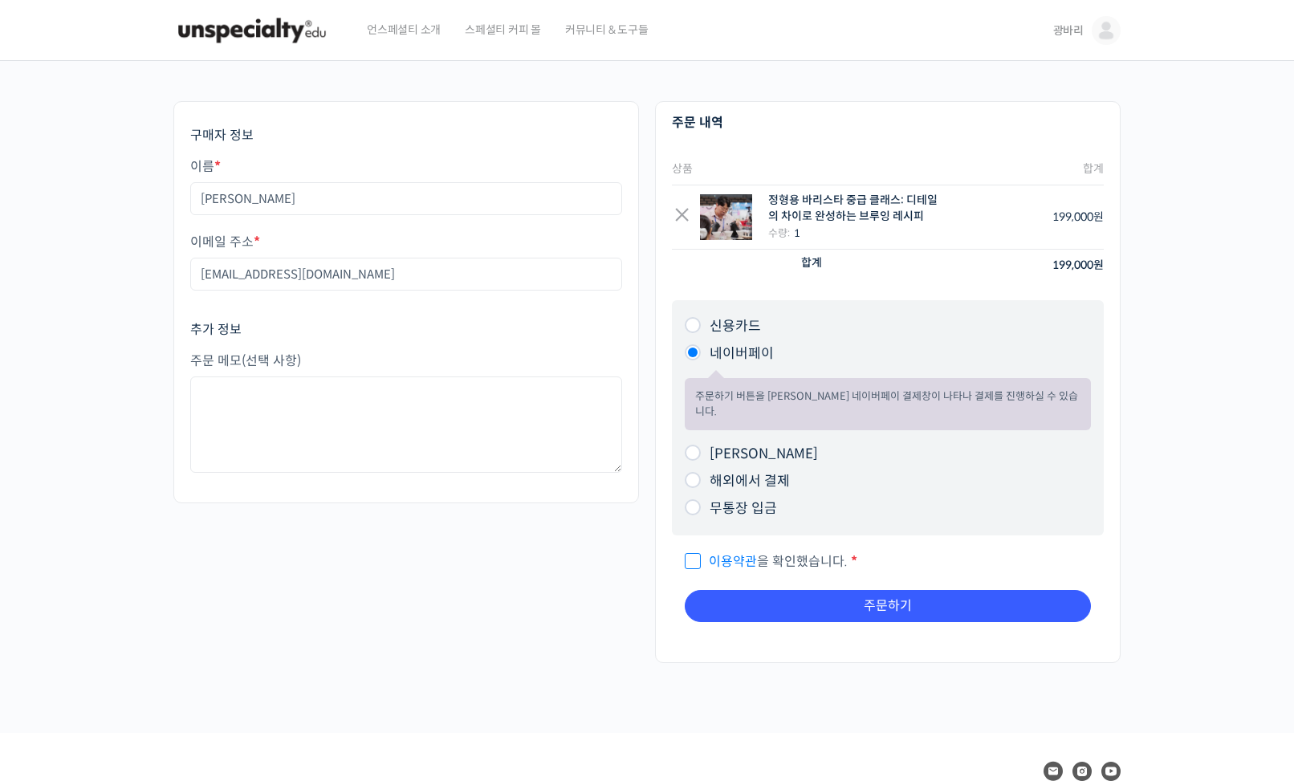
click at [686, 553] on span "이용약관 을 확인했습니다." at bounding box center [766, 561] width 163 height 17
click at [686, 549] on input "이용약관 을 확인했습니다. *" at bounding box center [690, 554] width 10 height 10
checkbox input "true"
click at [743, 593] on button "주문하기" at bounding box center [888, 606] width 406 height 32
click at [882, 590] on button "주문하기" at bounding box center [888, 606] width 406 height 32
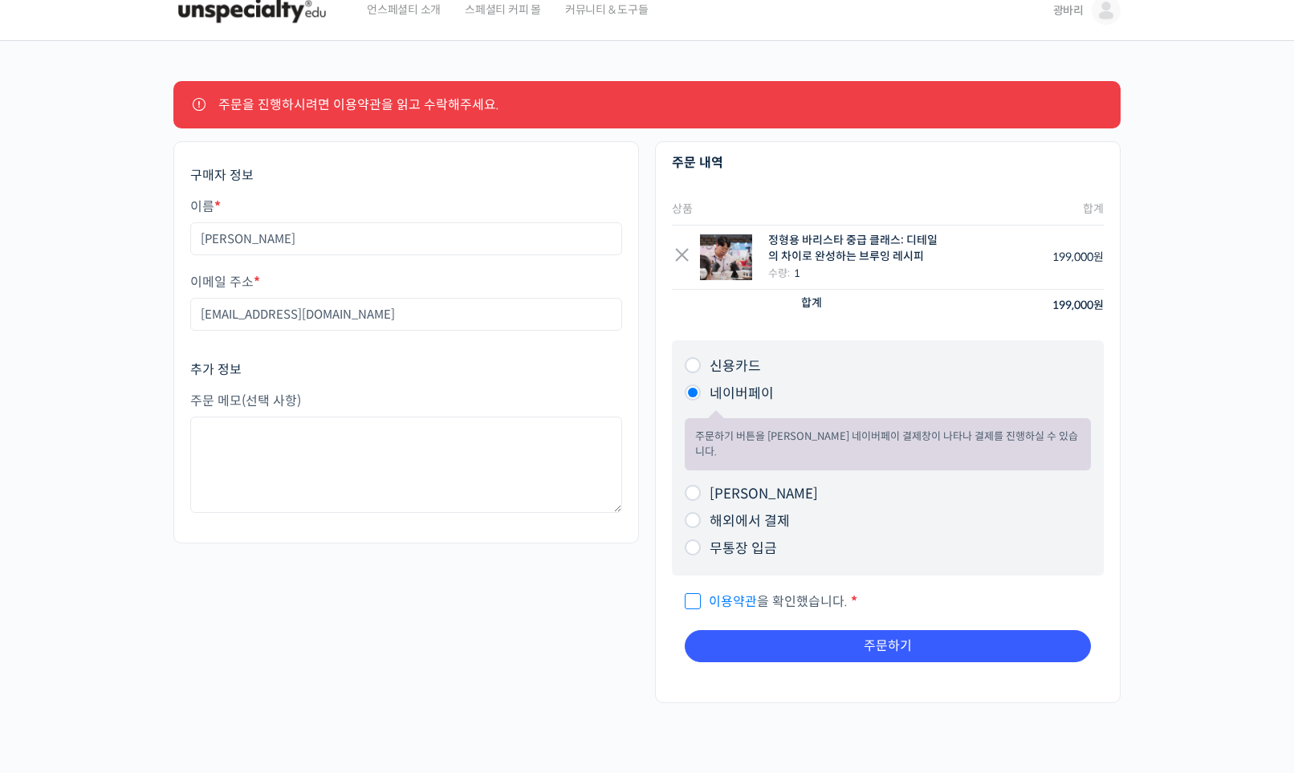
scroll to position [21, 0]
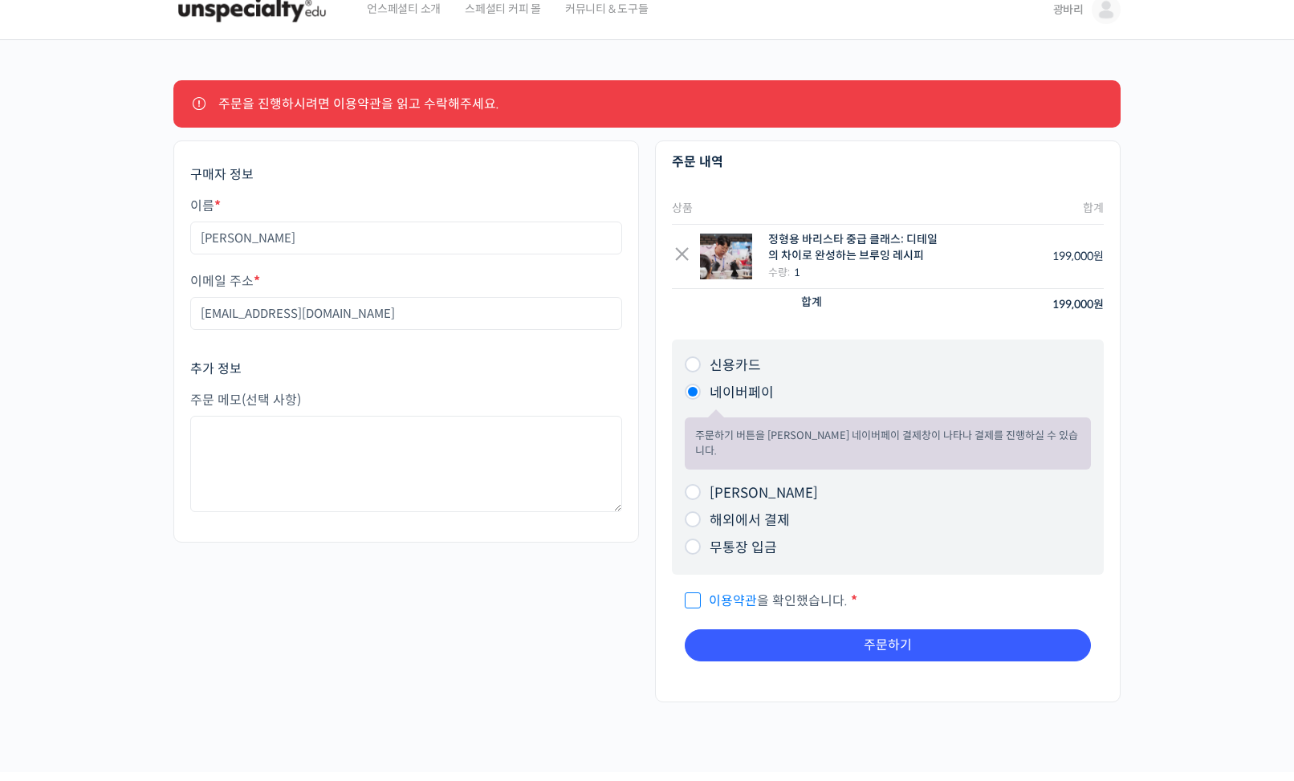
click at [733, 588] on p "이용약관 을 확인했습니다. *" at bounding box center [888, 601] width 406 height 26
click at [710, 592] on link "이용약관" at bounding box center [733, 600] width 48 height 17
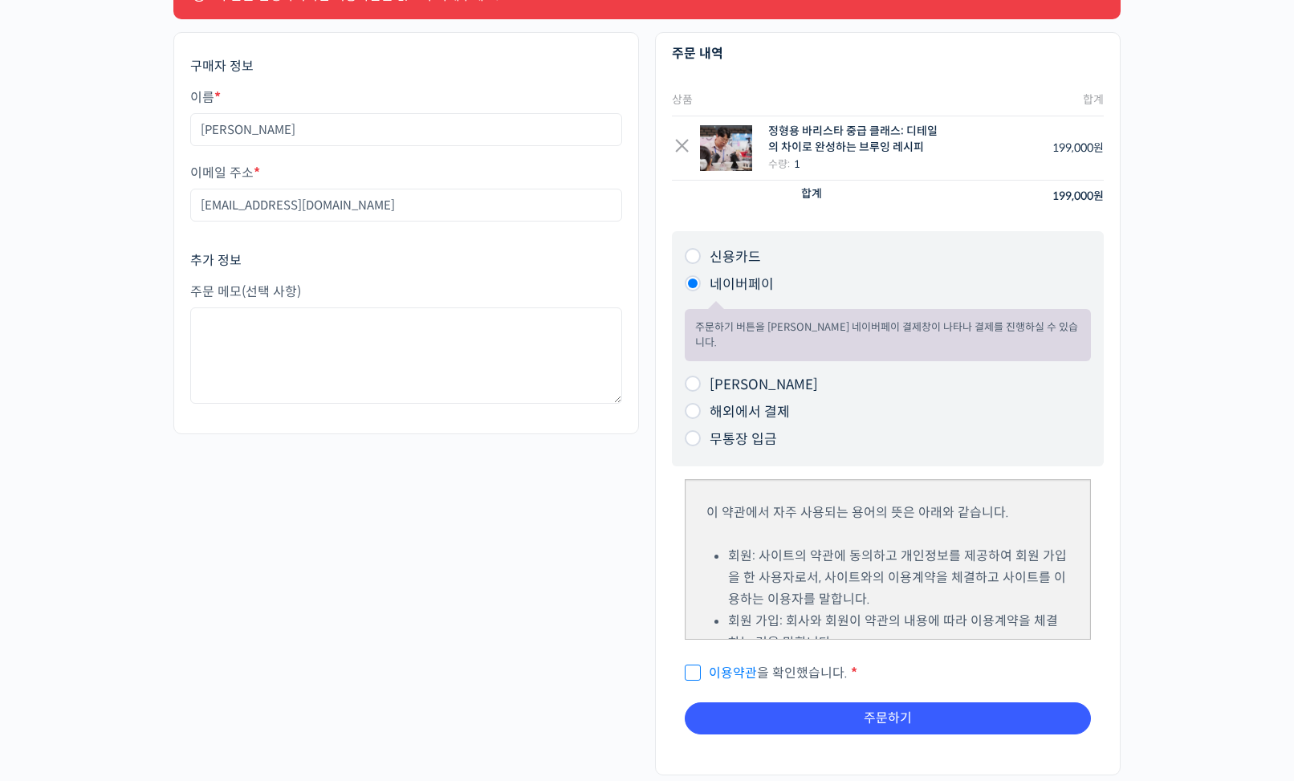
scroll to position [217, 0]
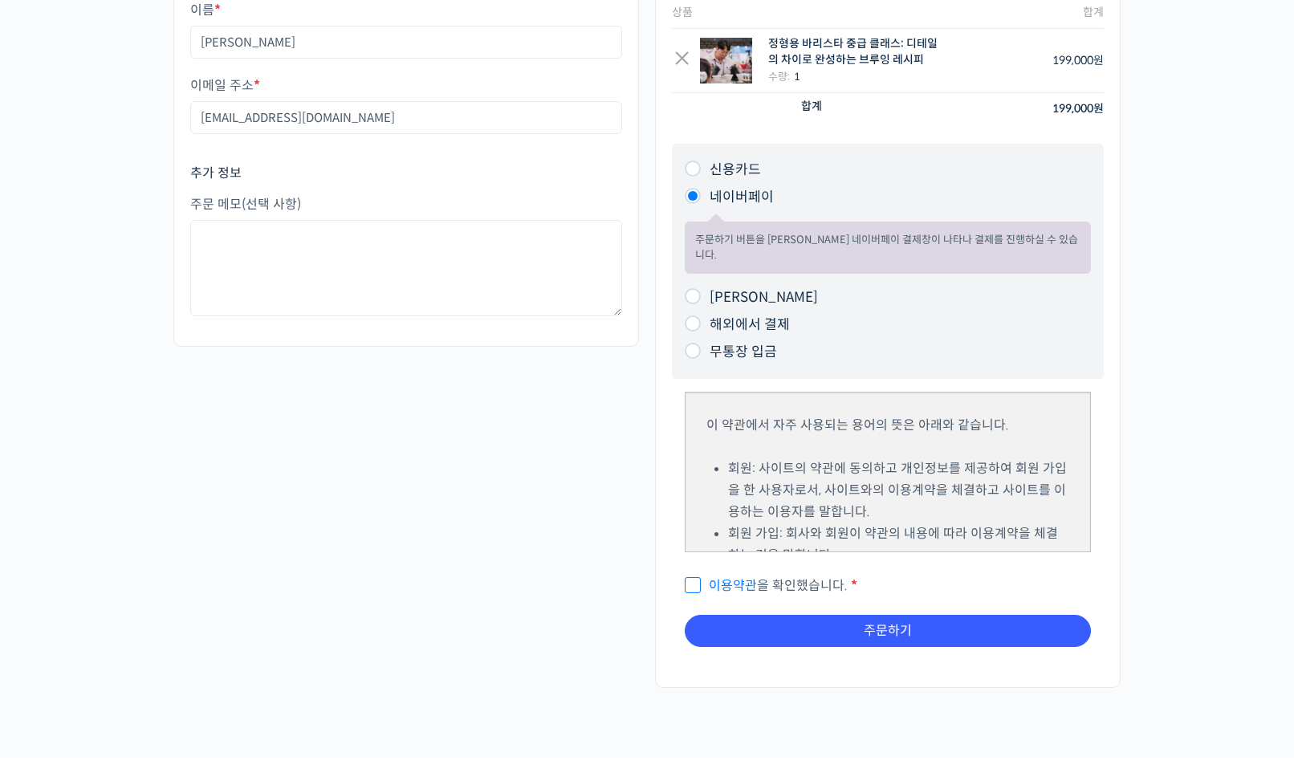
click at [695, 577] on span "이용약관 을 확인했습니다." at bounding box center [766, 585] width 163 height 17
click at [695, 576] on input "이용약관 을 확인했습니다. *" at bounding box center [690, 578] width 10 height 10
checkbox input "true"
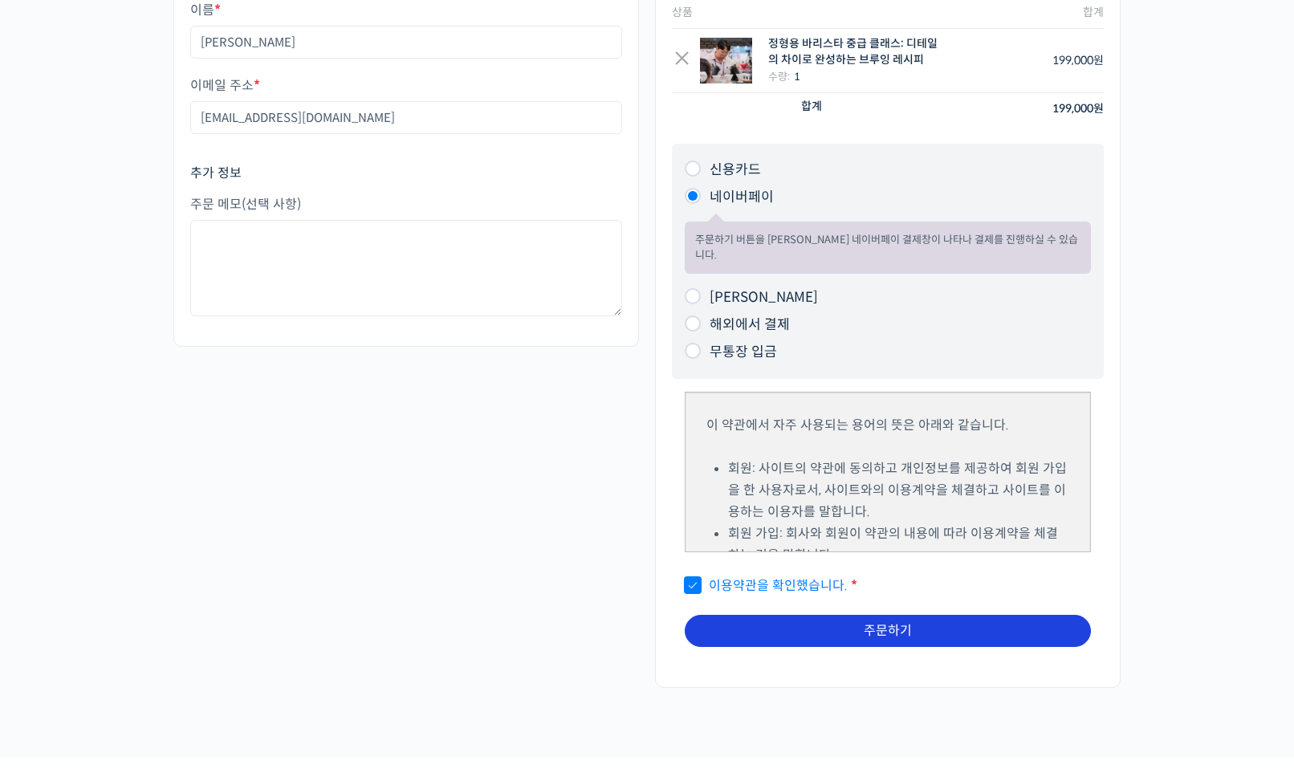
click at [723, 615] on button "주문하기" at bounding box center [888, 631] width 406 height 32
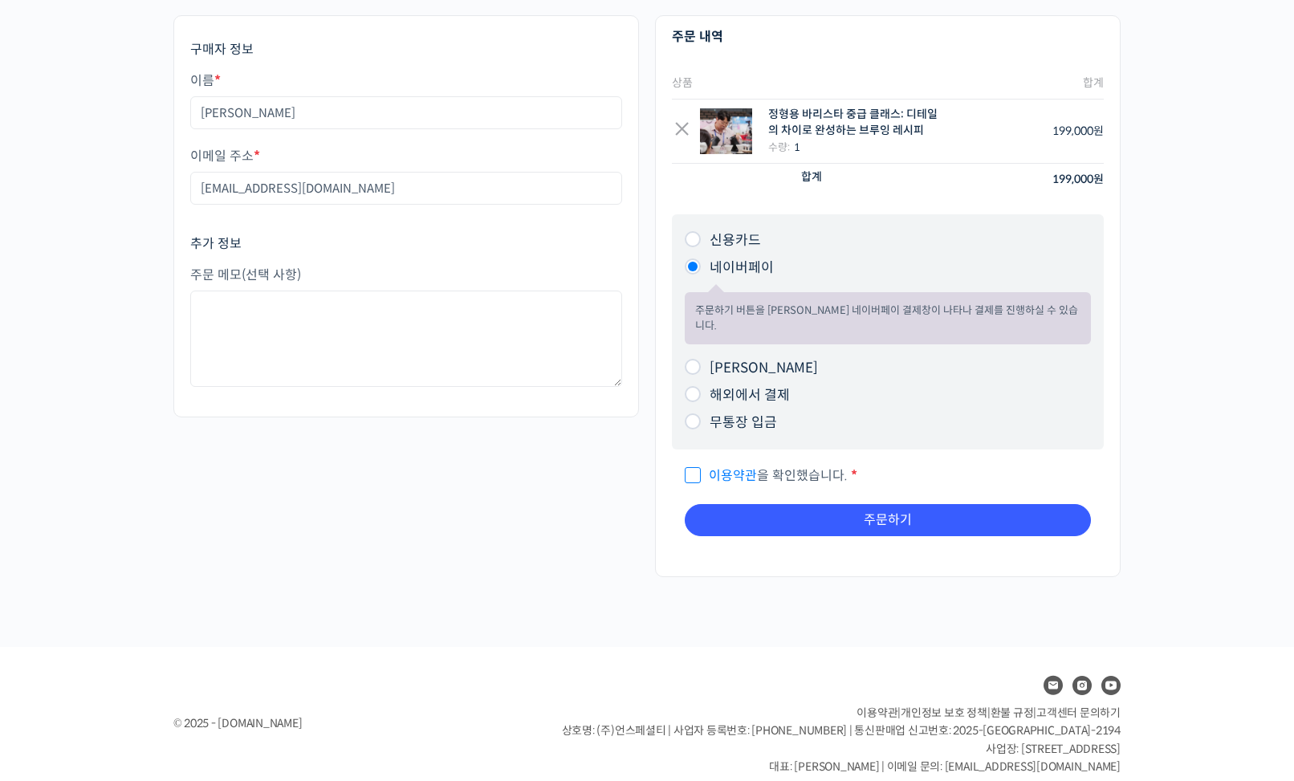
click at [723, 360] on label "[PERSON_NAME]" at bounding box center [764, 368] width 108 height 17
click at [701, 359] on input "[PERSON_NAME]" at bounding box center [693, 367] width 16 height 16
radio input "true"
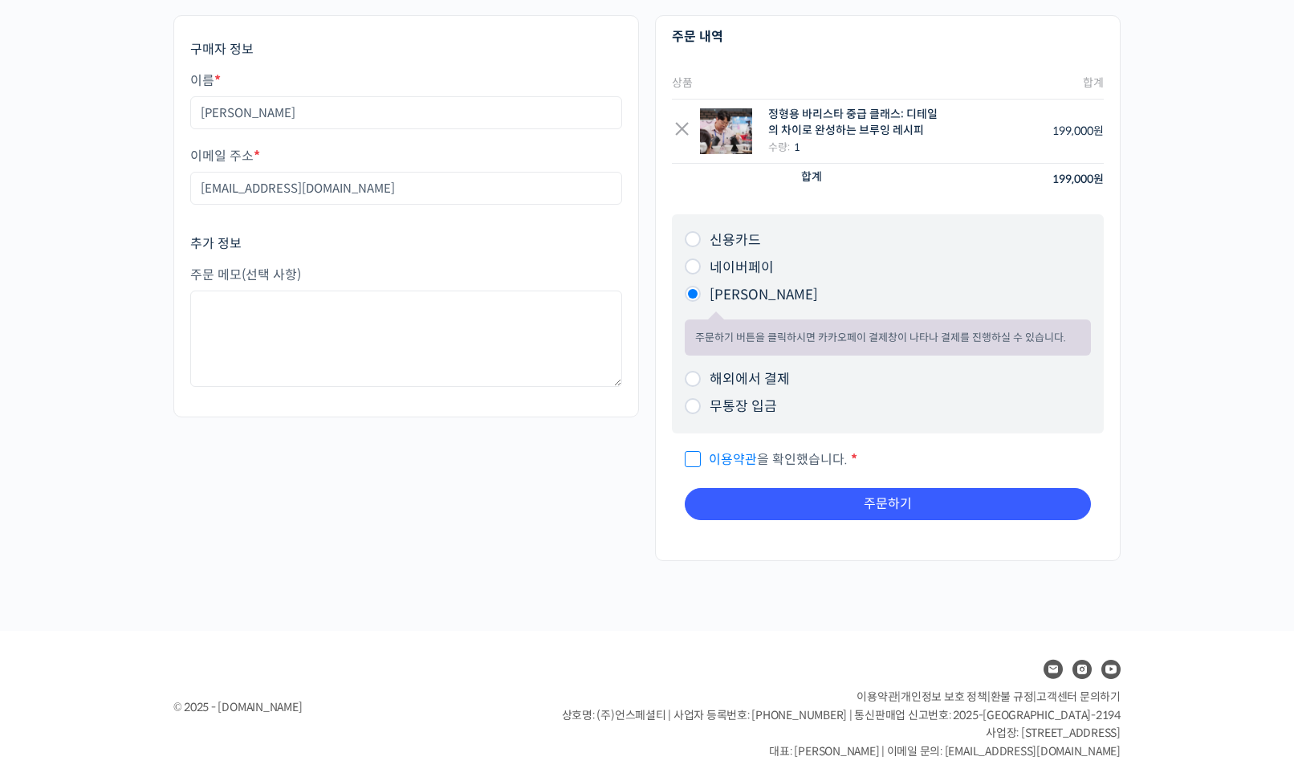
click at [728, 236] on label "신용카드" at bounding box center [735, 240] width 51 height 17
click at [701, 236] on input "신용카드" at bounding box center [693, 239] width 16 height 16
radio input "true"
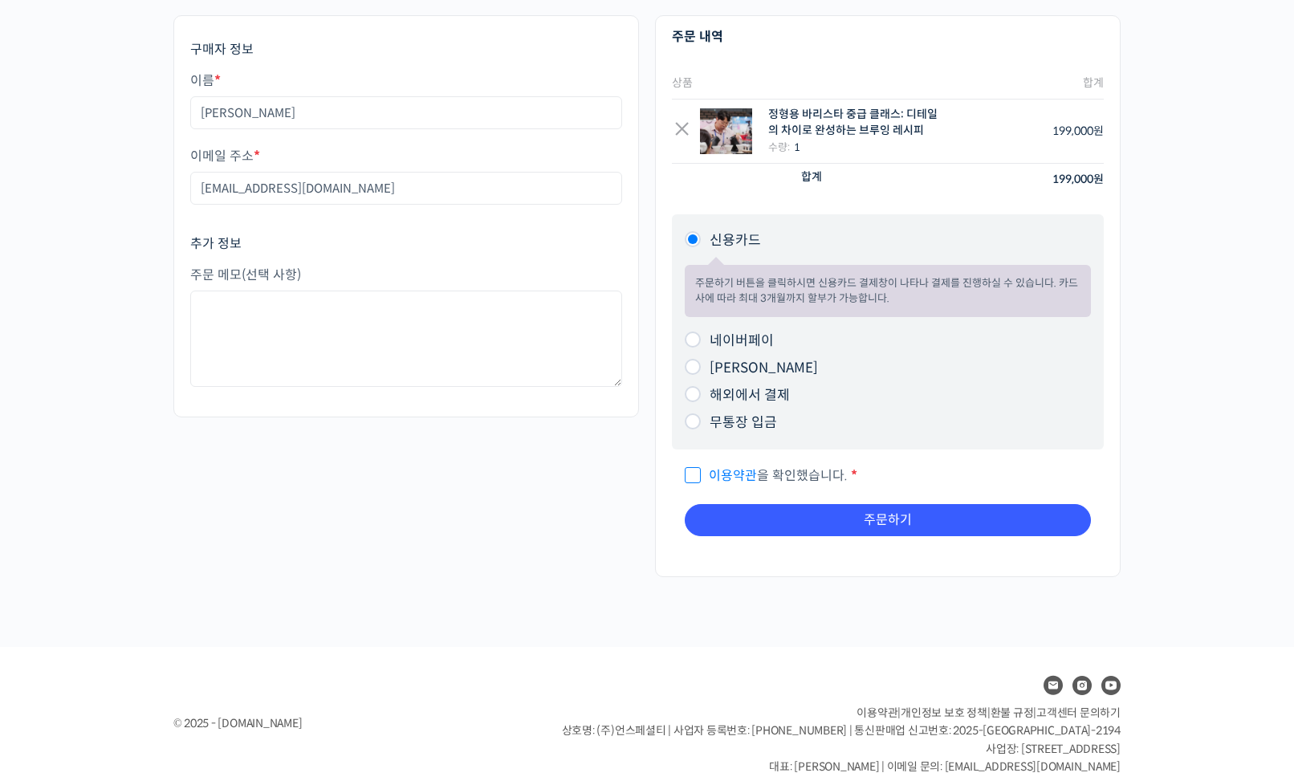
click at [685, 473] on div "제 1 조 (목적) 언스페셜티(이하 ‘회사’)가 제공하는 서비스를 이용해 주셔서 감사합니다. 이 약관은 회사가 제공하는 서비스를 이용함에 있어…" at bounding box center [888, 500] width 432 height 100
click at [696, 478] on span "이용약관 을 확인했습니다." at bounding box center [766, 475] width 163 height 17
click at [695, 474] on input "이용약관 을 확인했습니다. *" at bounding box center [690, 468] width 10 height 10
checkbox input "true"
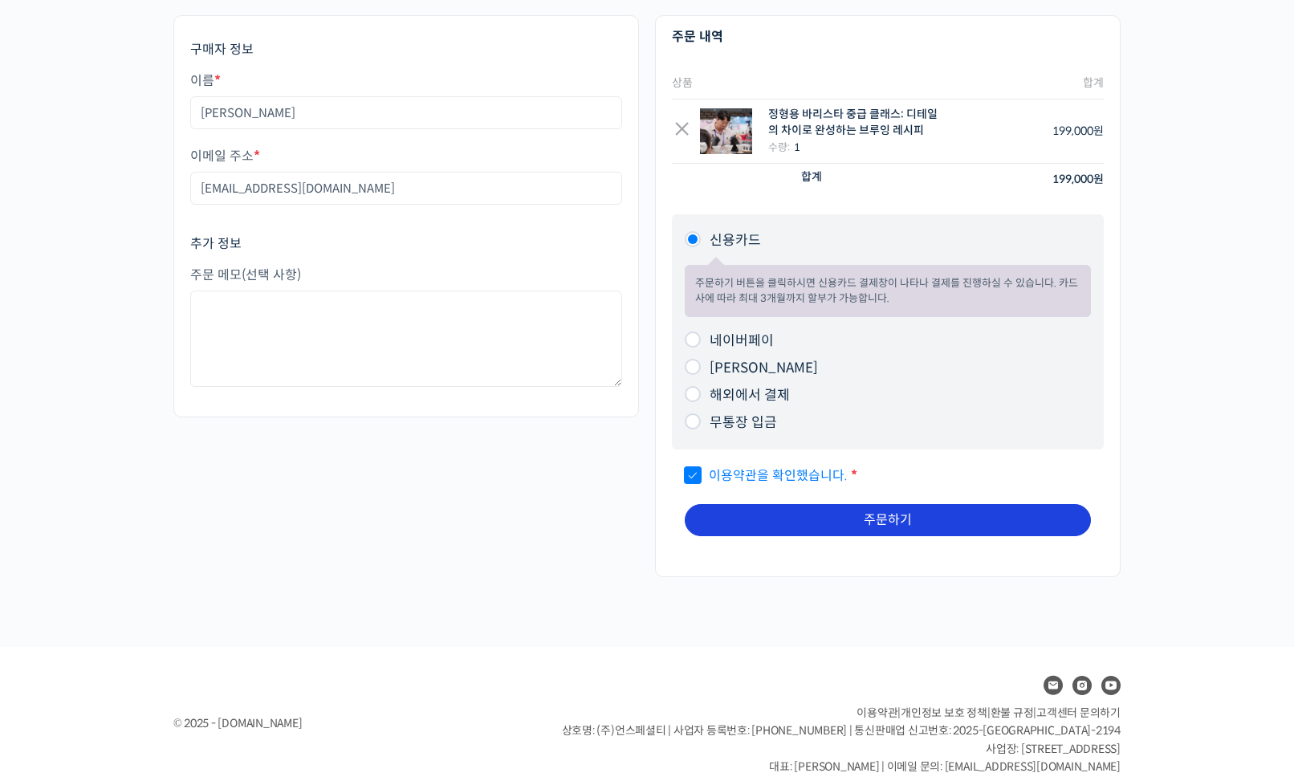
click at [710, 516] on button "주문하기" at bounding box center [888, 520] width 406 height 32
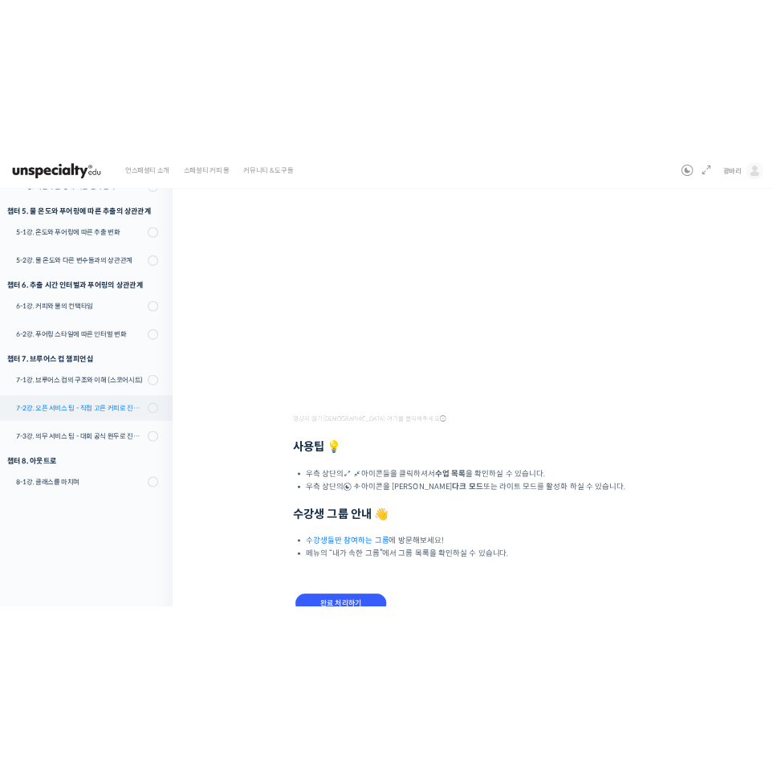
scroll to position [463, 0]
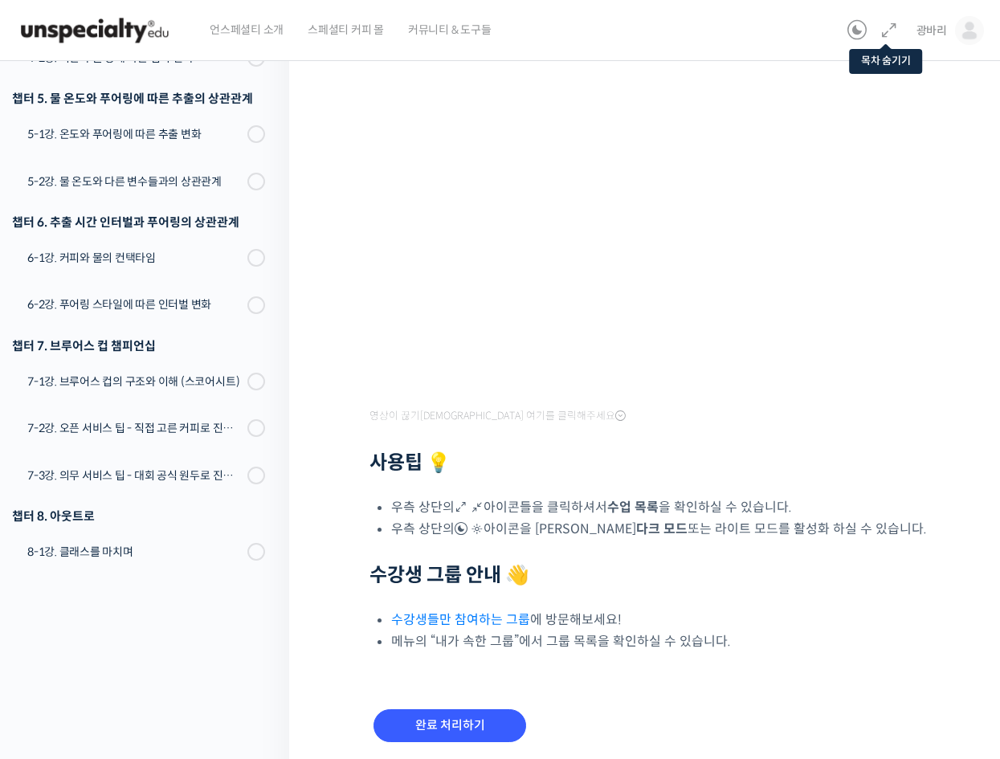
click at [896, 33] on icon at bounding box center [888, 30] width 19 height 19
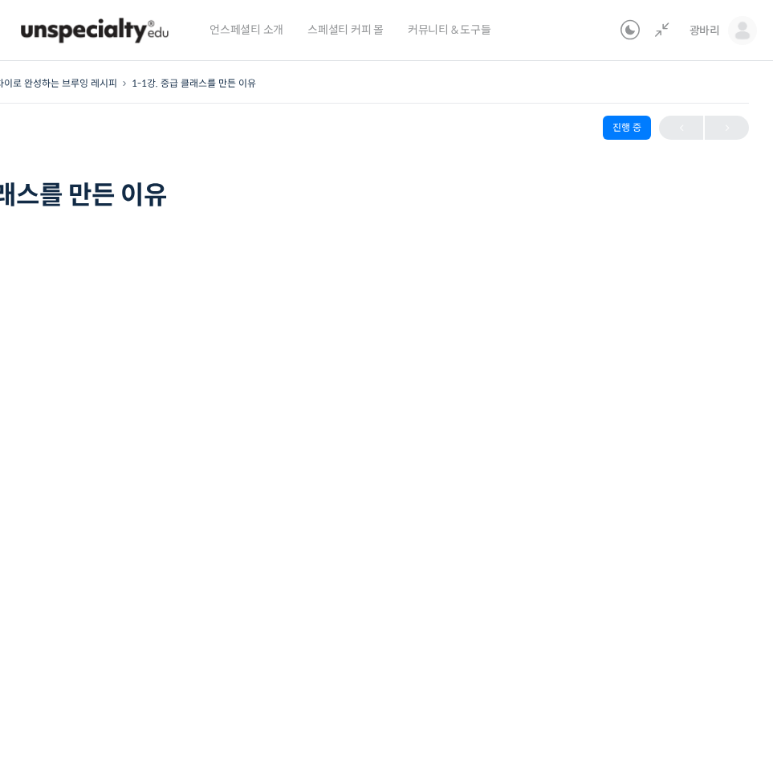
scroll to position [-4, 0]
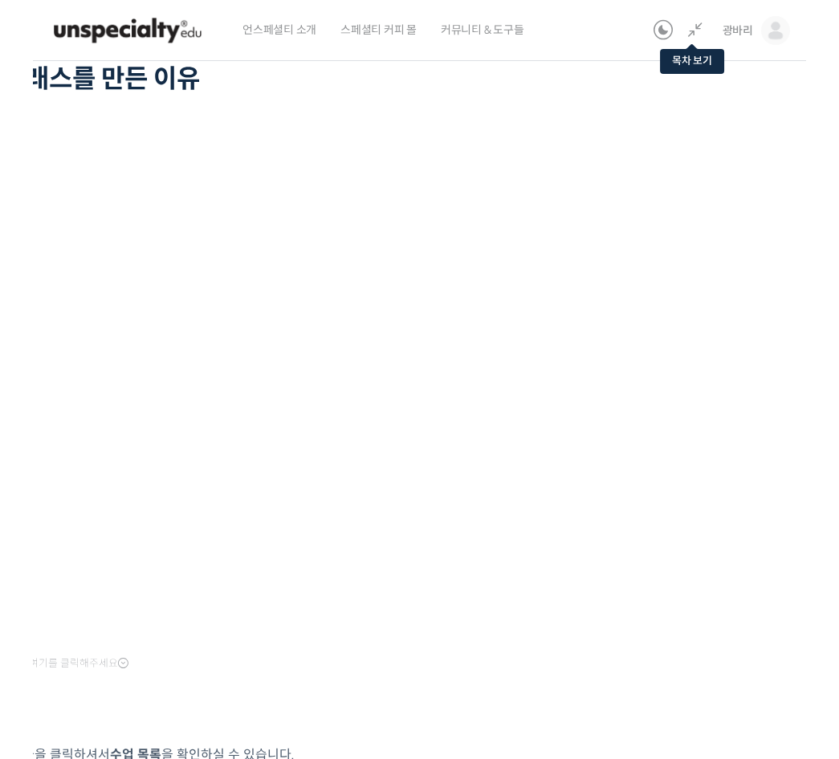
scroll to position [116, 0]
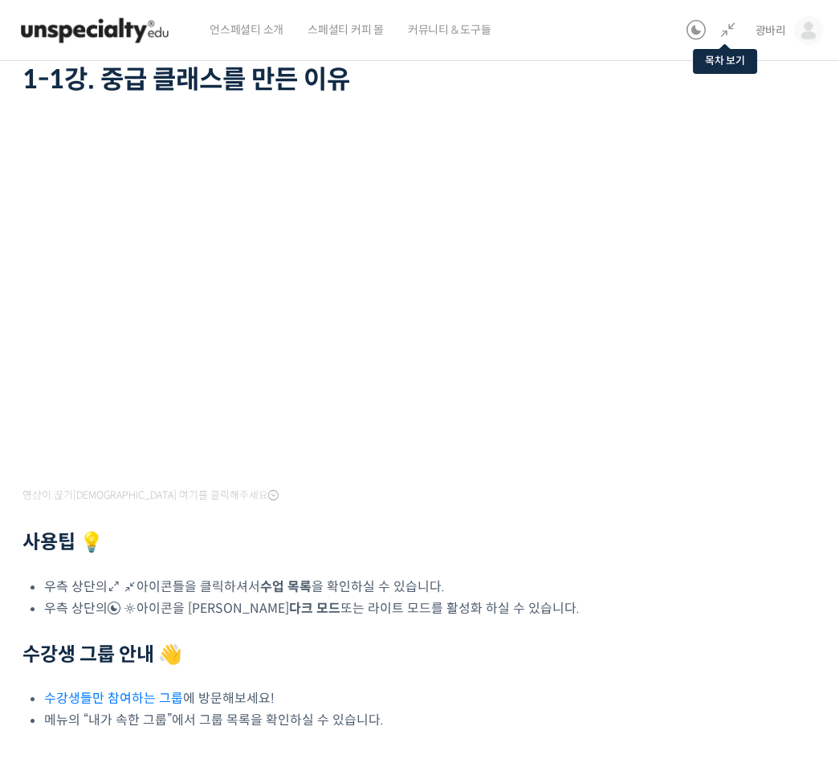
click at [730, 28] on icon at bounding box center [728, 30] width 19 height 19
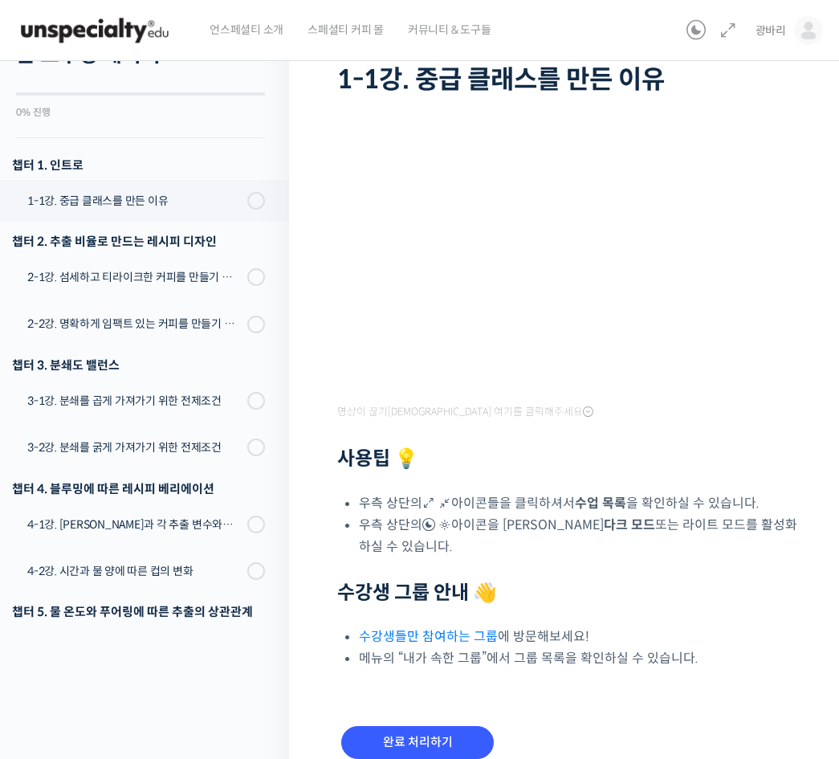
scroll to position [0, 0]
click at [255, 200] on span at bounding box center [251, 201] width 9 height 18
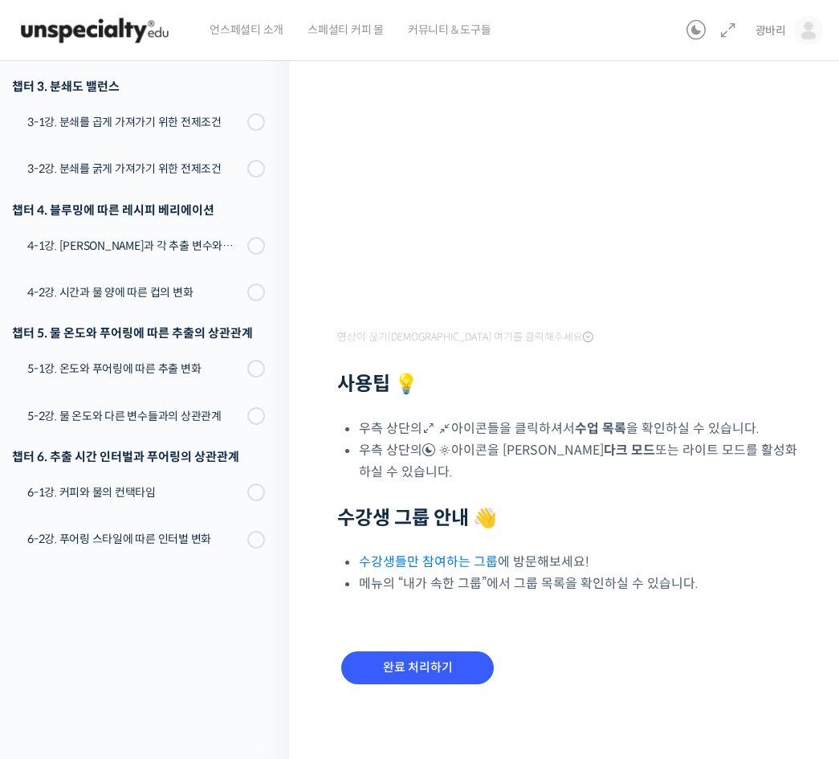
scroll to position [189, 0]
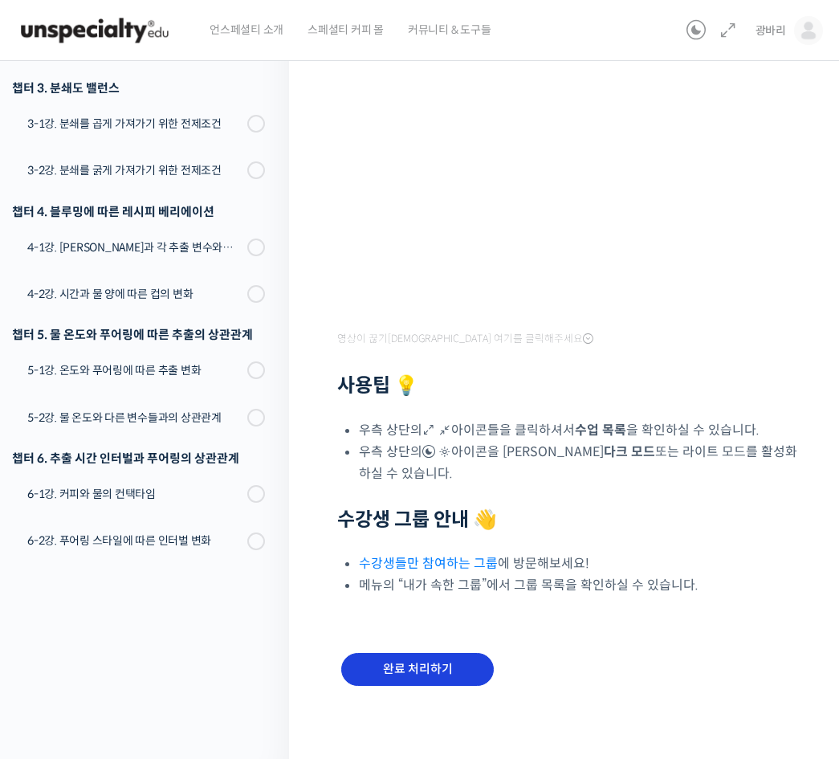
click at [414, 676] on input "완료 처리하기" at bounding box center [417, 669] width 153 height 33
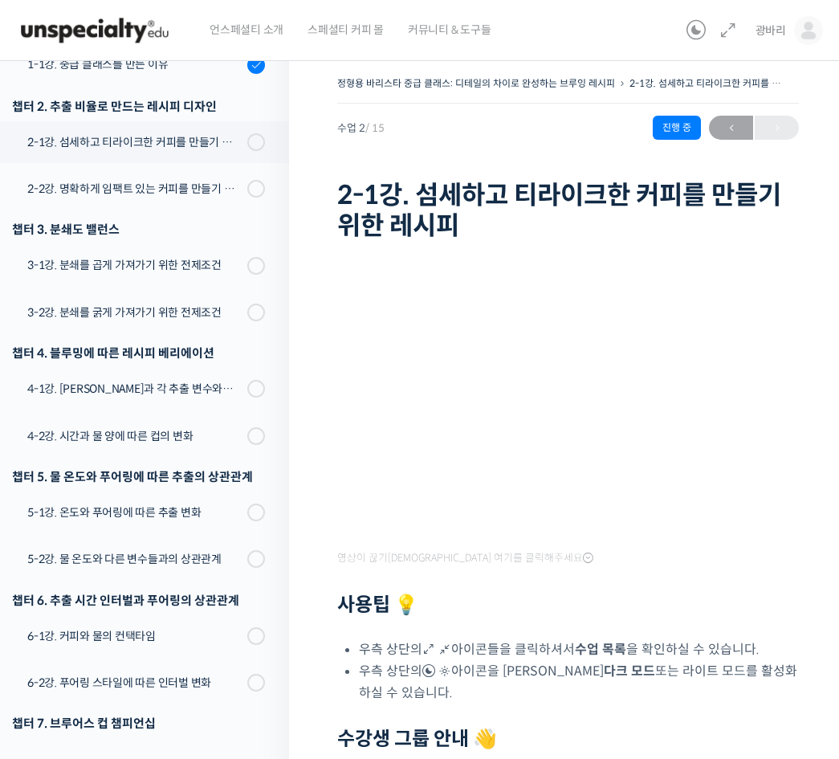
scroll to position [282, 0]
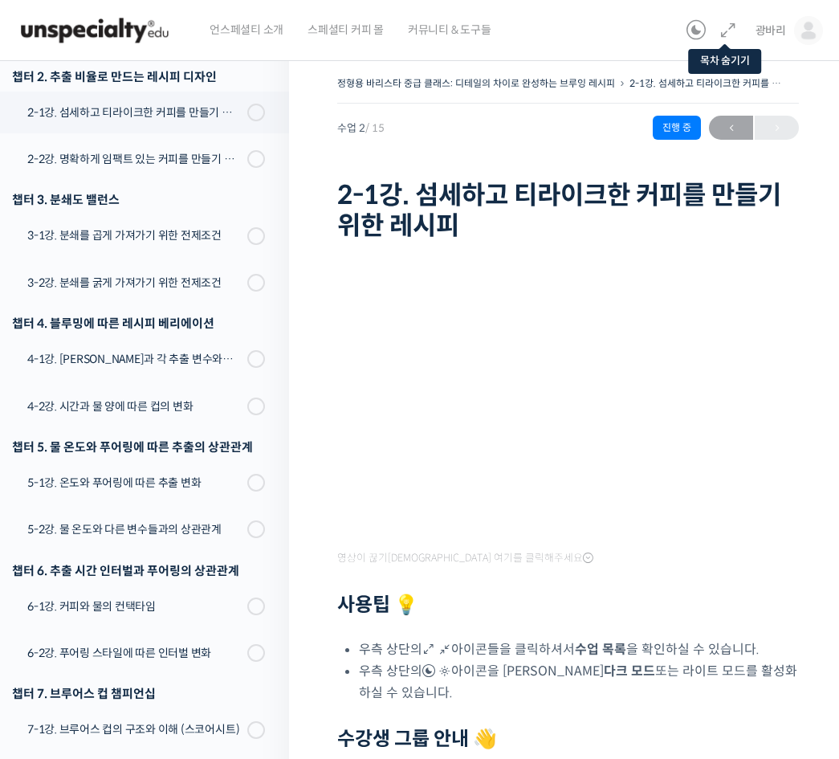
click at [735, 26] on icon at bounding box center [728, 30] width 19 height 19
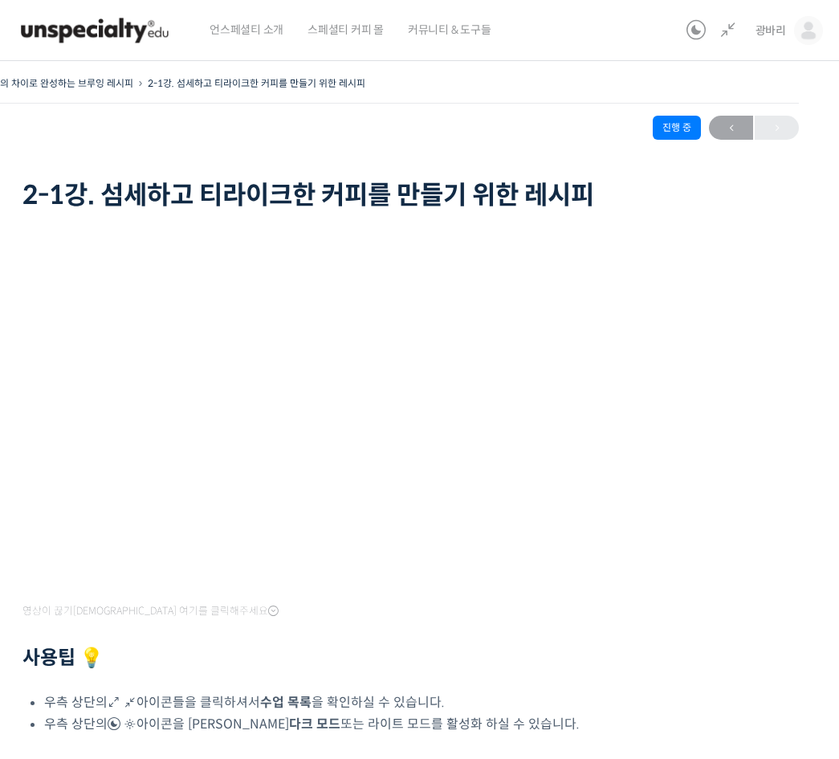
scroll to position [0, 0]
